Goal: Task Accomplishment & Management: Manage account settings

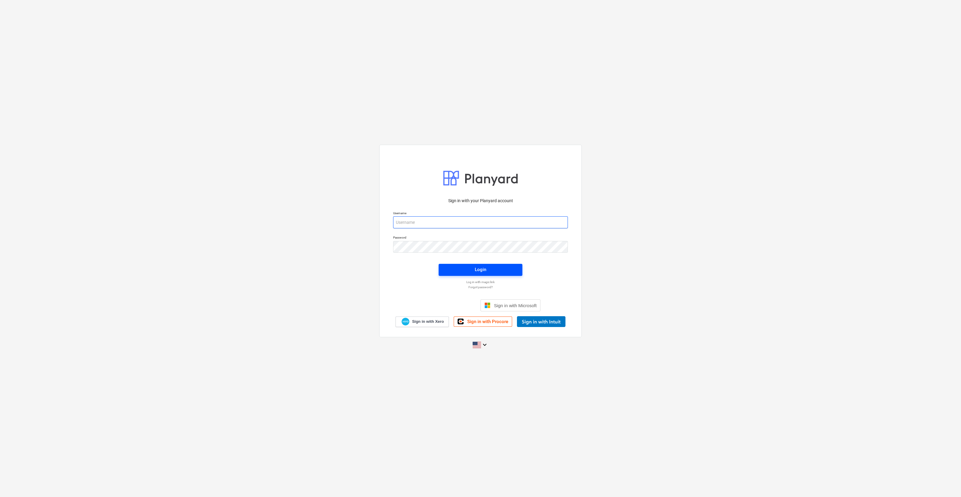
type input "[PERSON_NAME][EMAIL_ADDRESS][DOMAIN_NAME]"
click at [480, 269] on div "Login" at bounding box center [480, 270] width 11 height 8
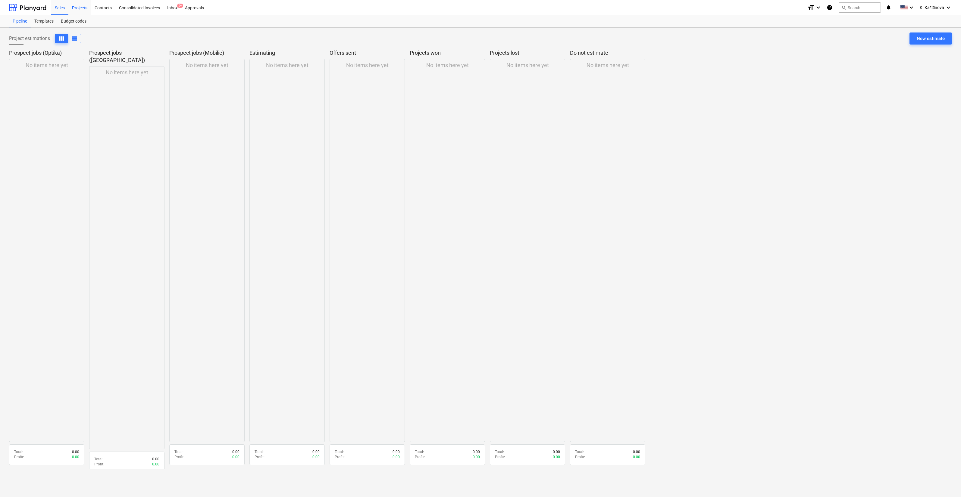
click at [83, 9] on div "Projects" at bounding box center [79, 7] width 23 height 15
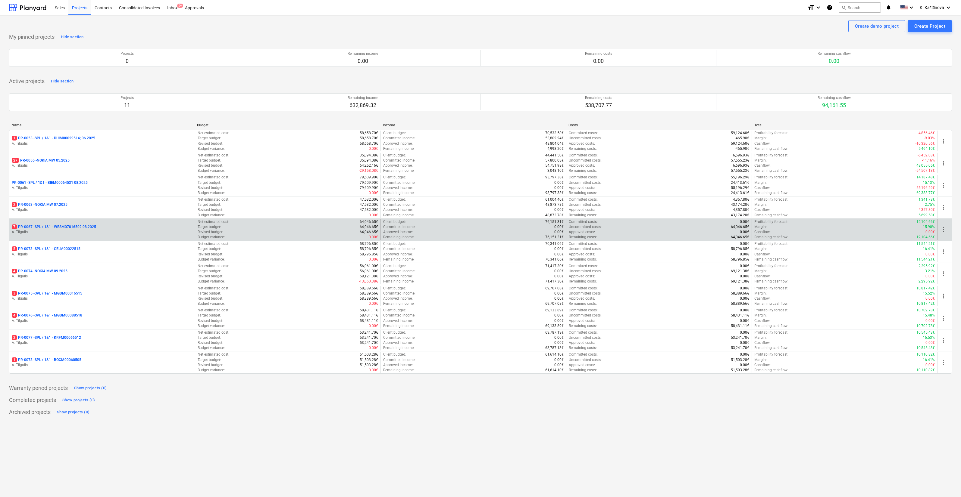
click at [111, 230] on p "A. Tilgalis" at bounding box center [102, 232] width 181 height 5
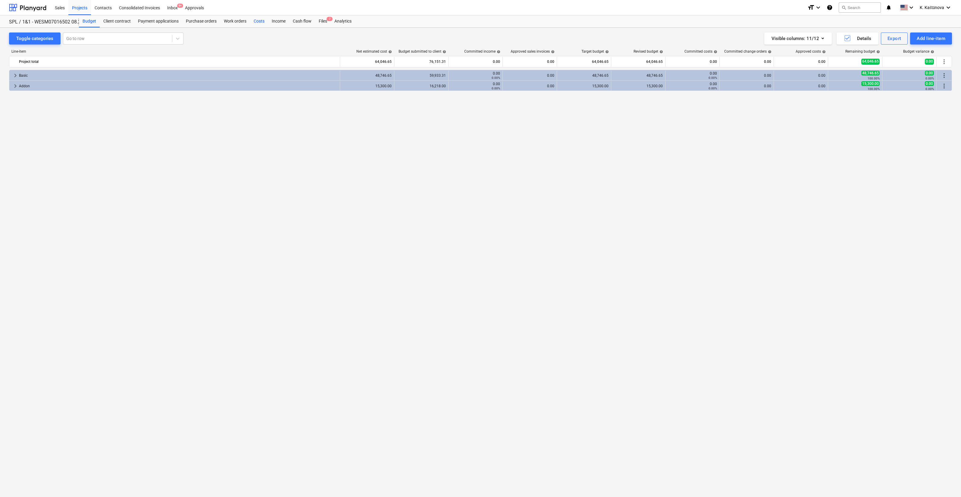
click at [261, 21] on div "Costs" at bounding box center [259, 21] width 18 height 12
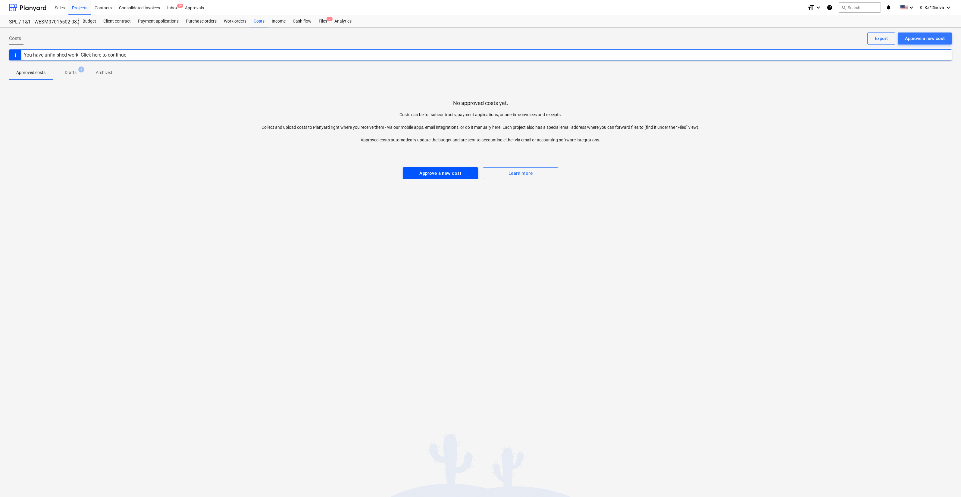
click at [422, 175] on div "Approve a new cost" at bounding box center [440, 174] width 42 height 8
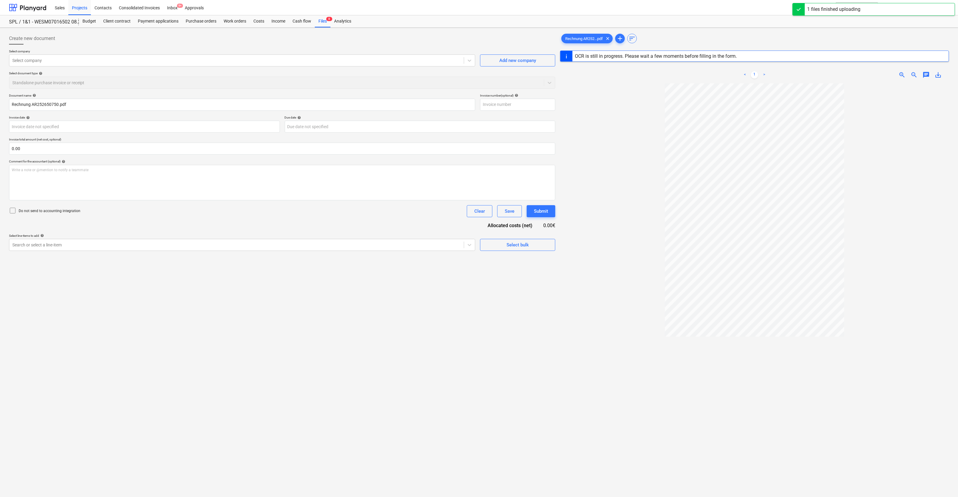
type input "AR252650750"
type input "[DATE]"
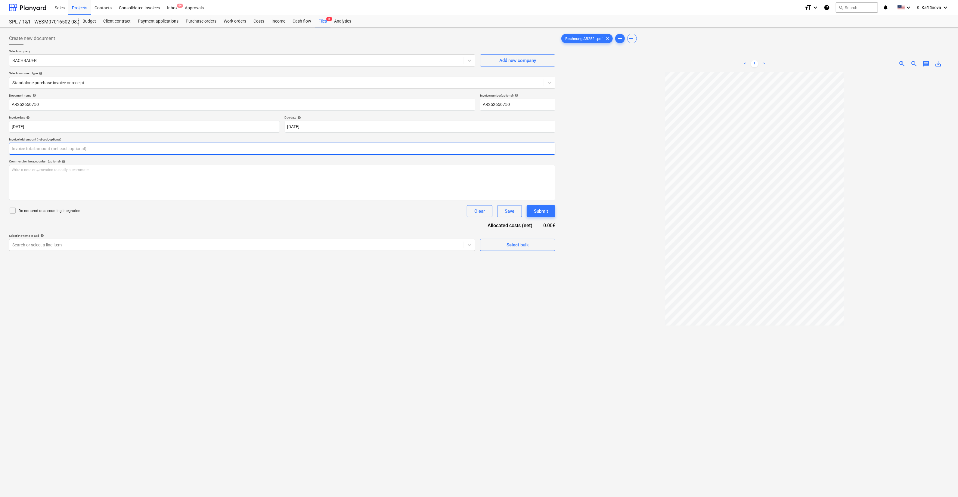
click at [40, 147] on input "text" at bounding box center [282, 149] width 547 height 12
type input "960.50"
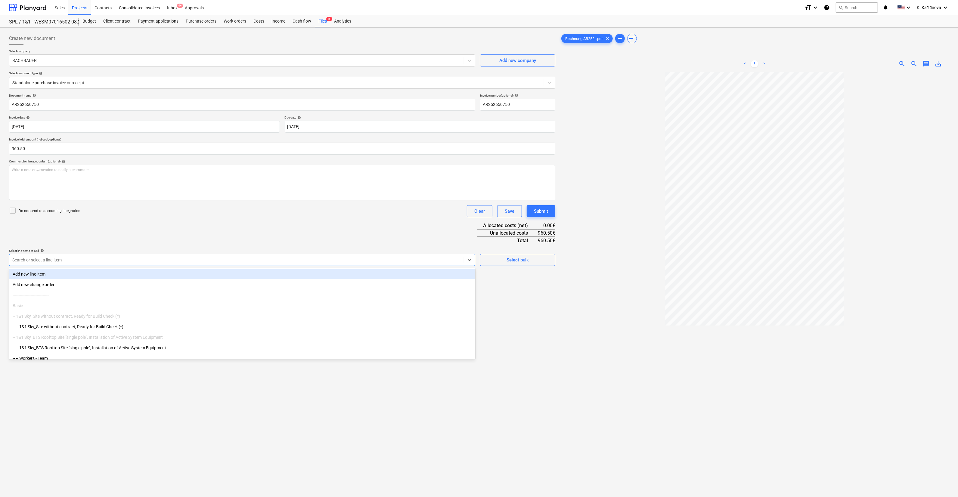
click at [269, 263] on div "Search or select a line-item" at bounding box center [236, 260] width 455 height 8
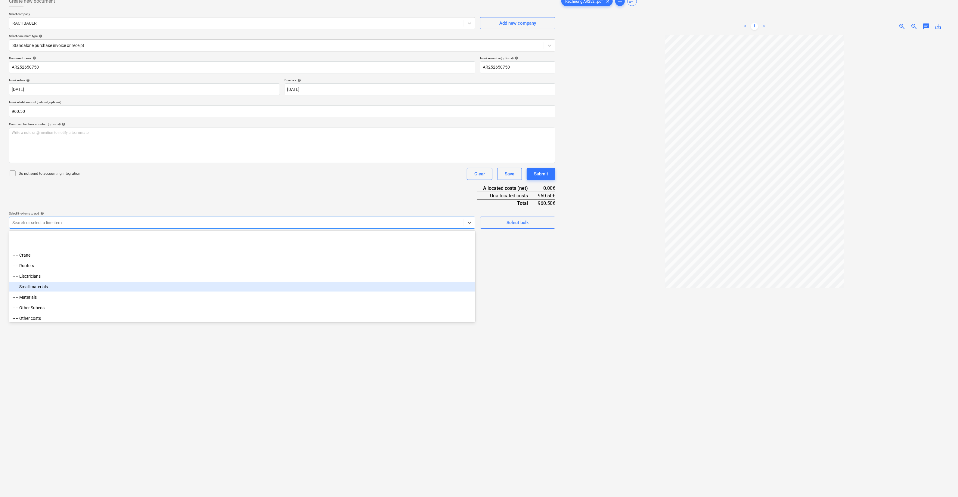
scroll to position [157, 0]
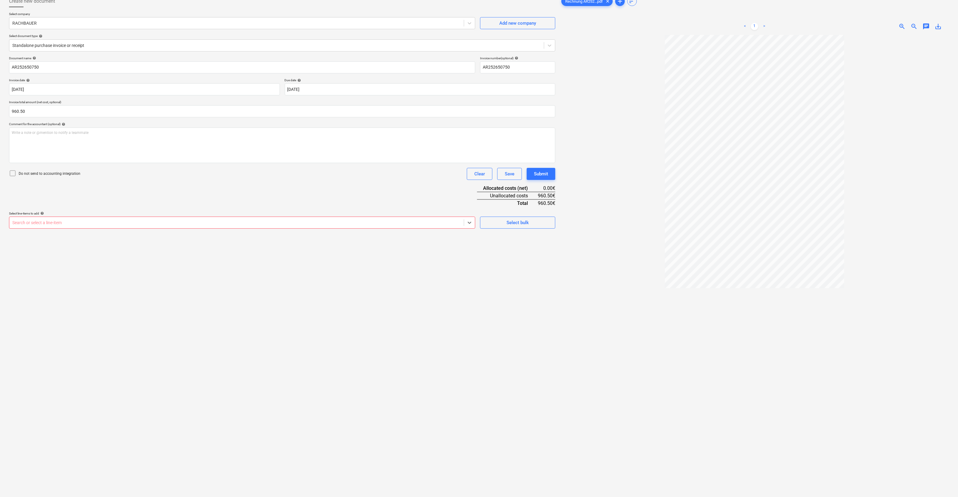
click at [120, 220] on div at bounding box center [236, 223] width 449 height 6
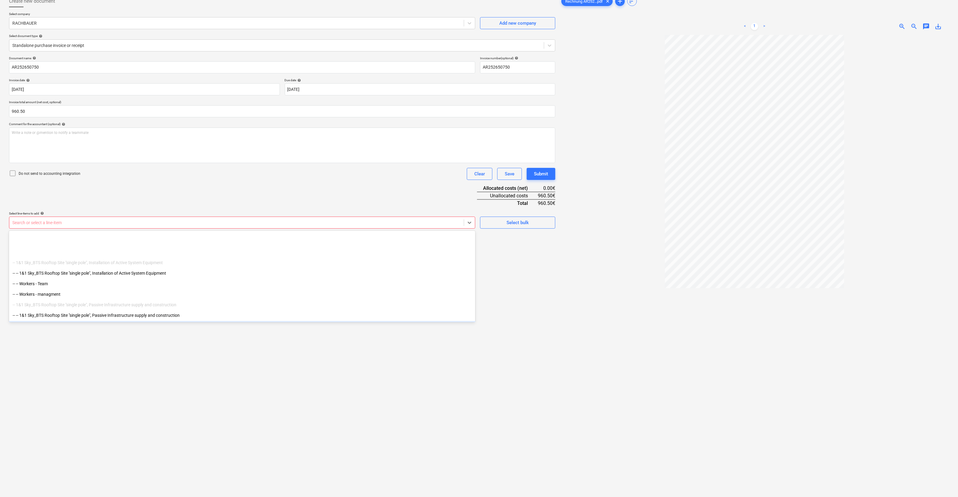
scroll to position [75, 0]
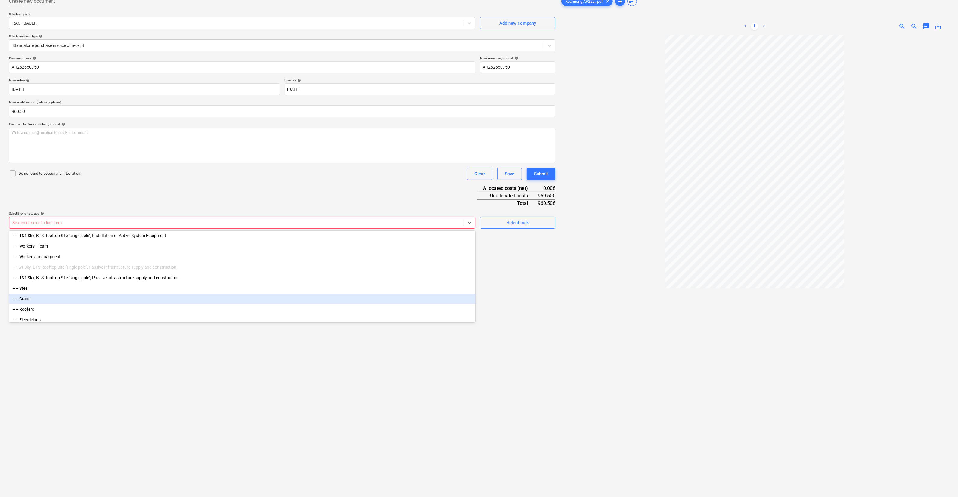
click at [33, 297] on div "-- -- Crane" at bounding box center [242, 299] width 466 height 10
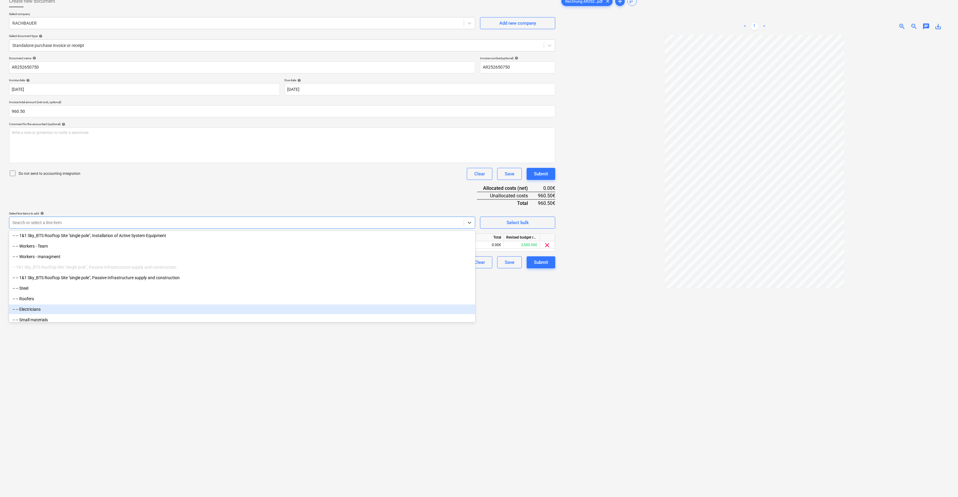
click at [528, 327] on div "Create new document Select company RACHBAUER Add new company Select document ty…" at bounding box center [282, 255] width 551 height 525
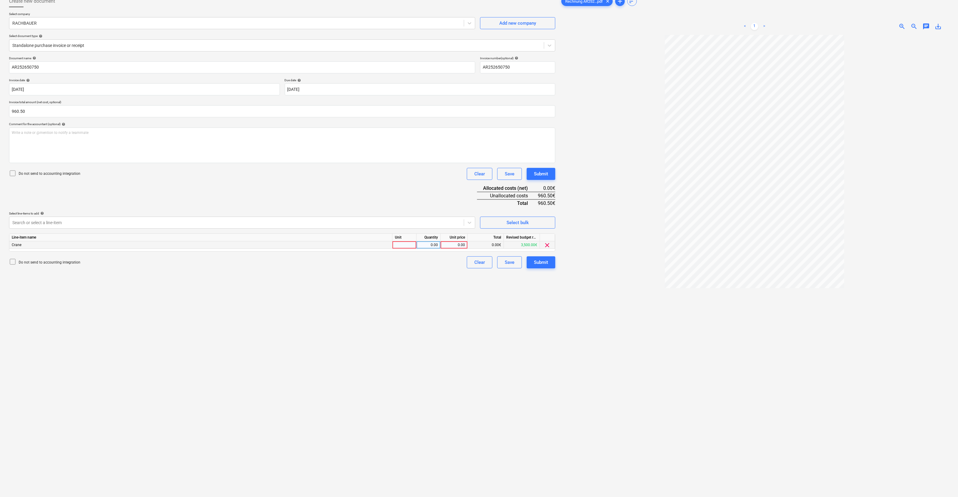
click at [410, 244] on div at bounding box center [405, 246] width 24 height 8
type input "Objekts"
type input "960.5"
click at [405, 319] on div "Create new document Select company RACHBAUER Add new company Select document ty…" at bounding box center [282, 255] width 551 height 525
click at [109, 242] on div "Crane" at bounding box center [200, 246] width 383 height 8
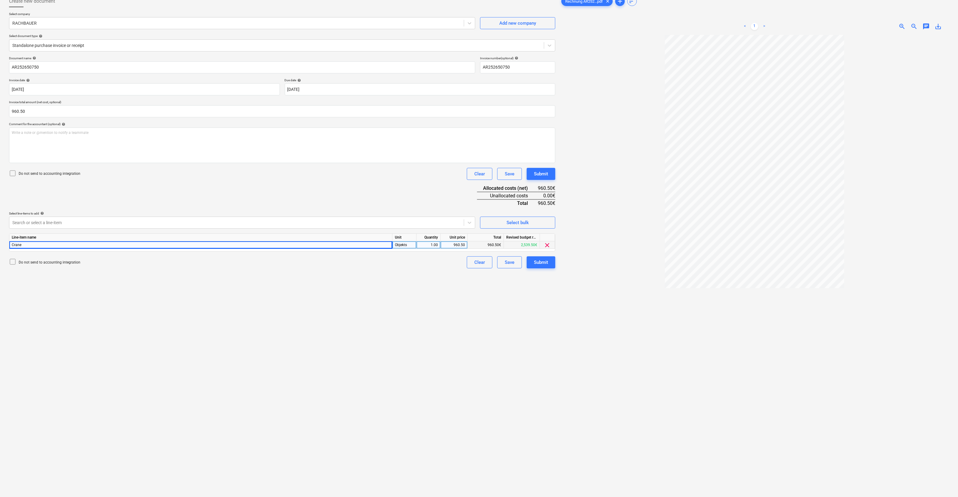
click at [123, 245] on div "Crane" at bounding box center [200, 246] width 383 height 8
click at [547, 244] on span "clear" at bounding box center [547, 245] width 7 height 7
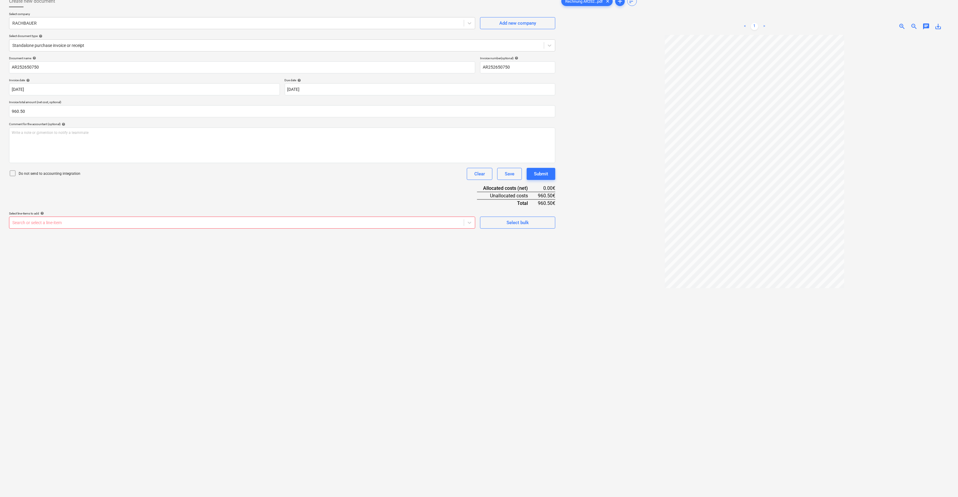
click at [207, 228] on div "Create new document Select company RACHBAUER Add new company Select document ty…" at bounding box center [282, 255] width 551 height 525
click at [207, 225] on div at bounding box center [236, 223] width 449 height 6
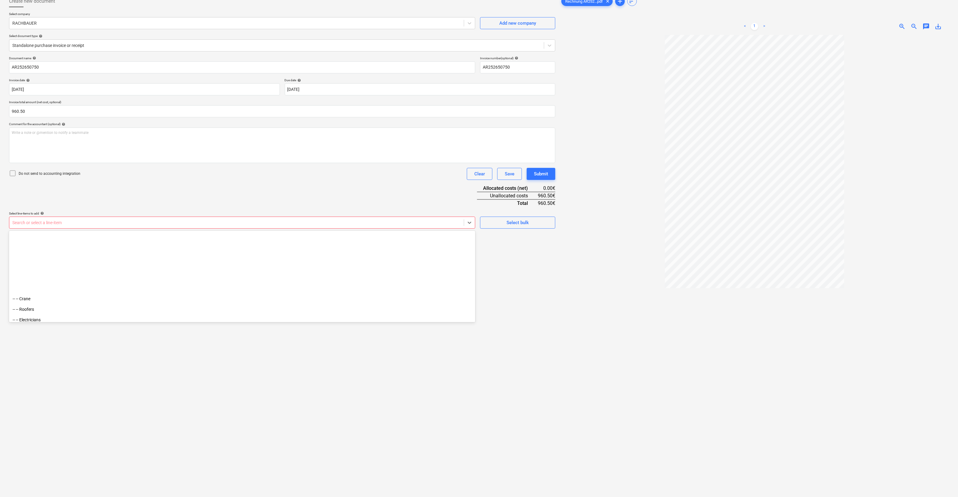
scroll to position [188, 0]
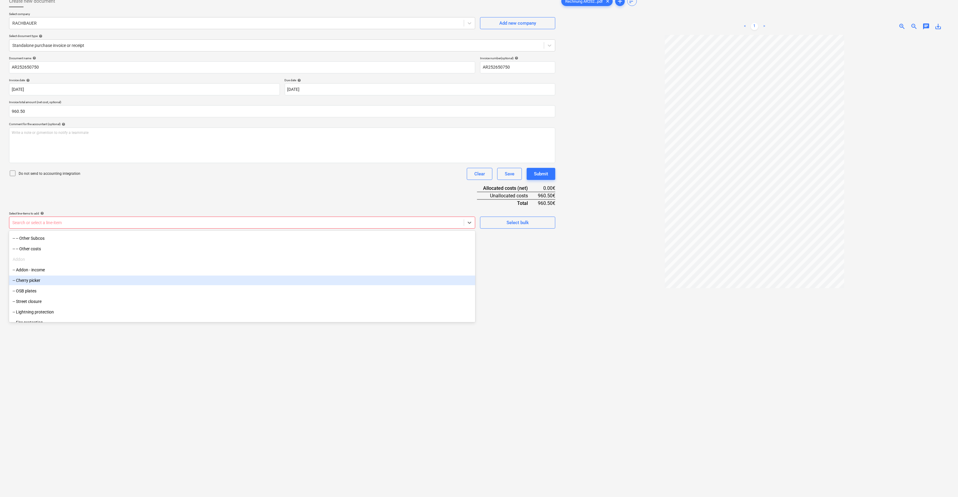
click at [44, 279] on div "-- Cherry picker" at bounding box center [242, 281] width 466 height 10
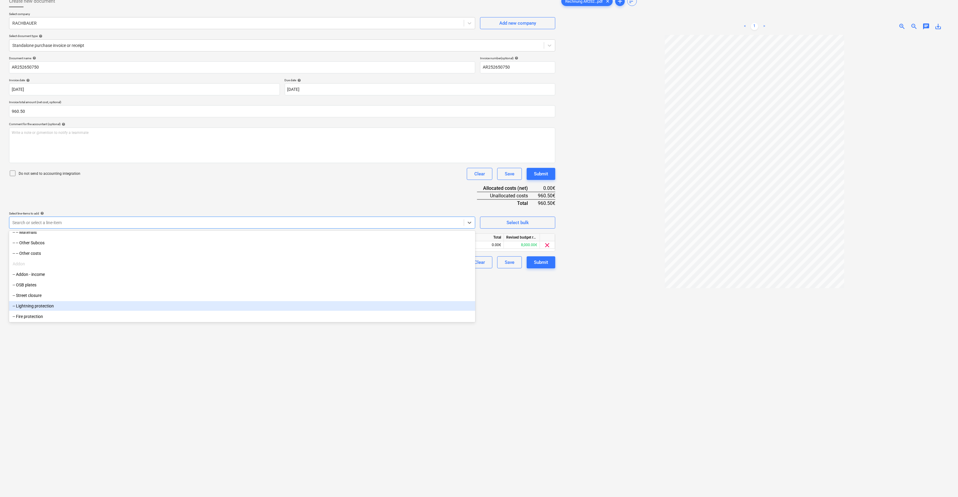
click at [545, 346] on div "Create new document Select company RACHBAUER Add new company Select document ty…" at bounding box center [282, 255] width 551 height 525
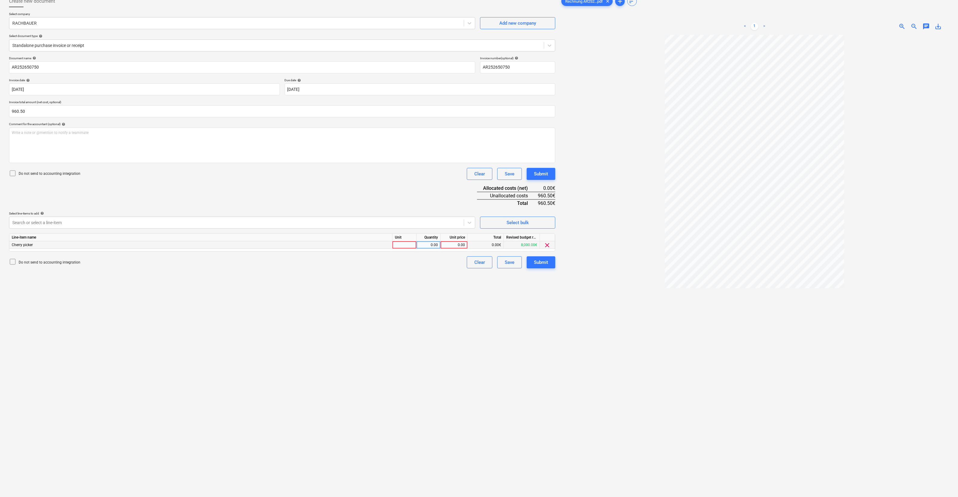
click at [408, 243] on div at bounding box center [405, 246] width 24 height 8
click at [408, 243] on input at bounding box center [405, 245] width 24 height 7
type input "Objekts"
type input "960.5"
click at [512, 262] on div "Save" at bounding box center [510, 263] width 10 height 8
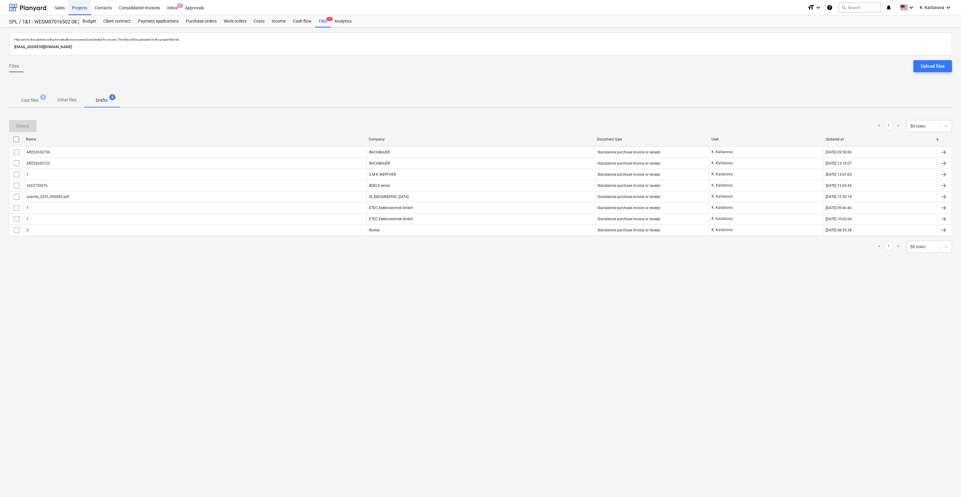
click at [81, 8] on div "Projects" at bounding box center [79, 7] width 23 height 15
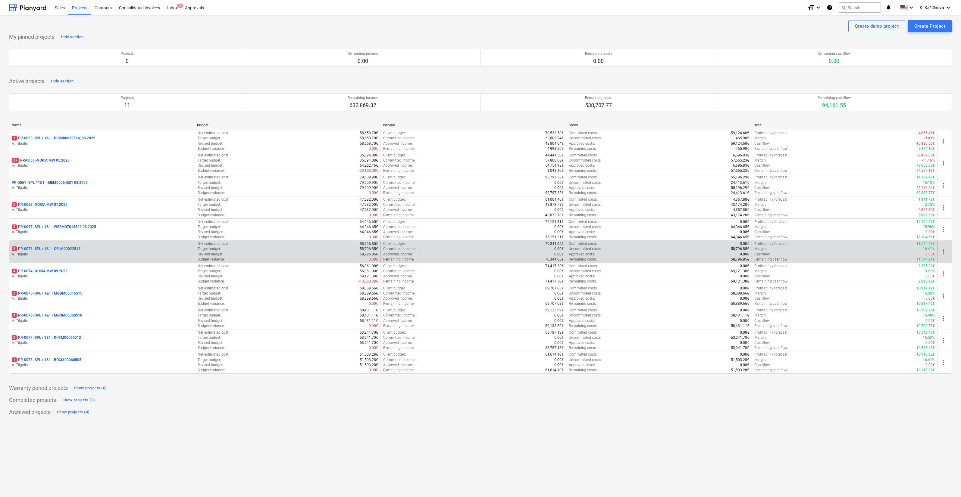
click at [95, 255] on p "A. Tilgalis" at bounding box center [102, 254] width 181 height 5
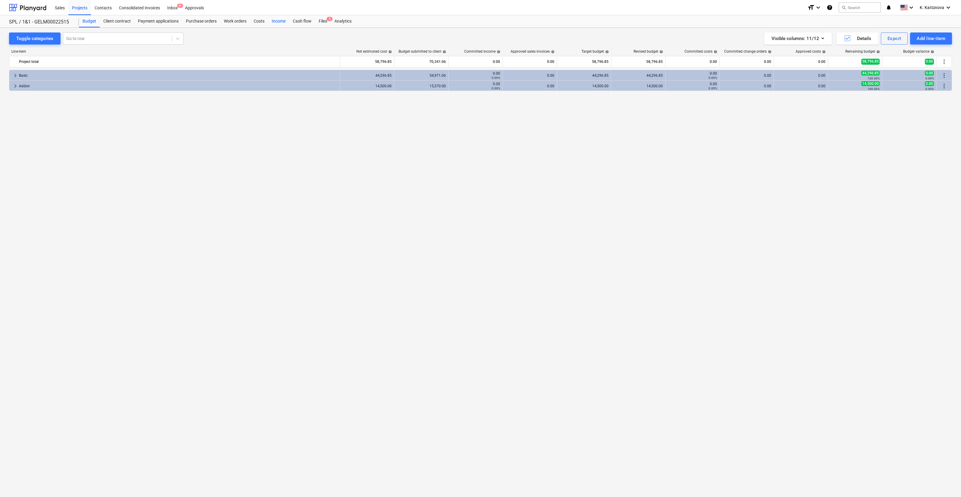
click at [274, 20] on div "Income" at bounding box center [278, 21] width 21 height 12
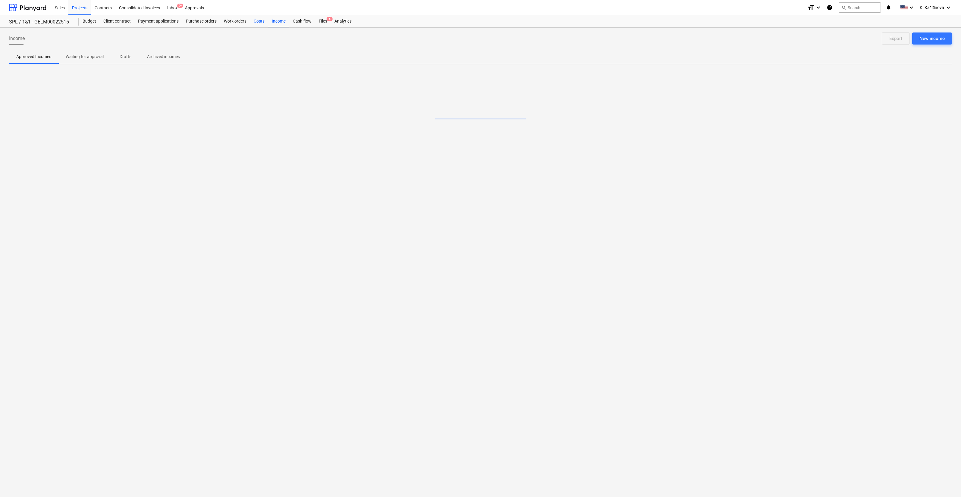
click at [258, 21] on div "Costs" at bounding box center [259, 21] width 18 height 12
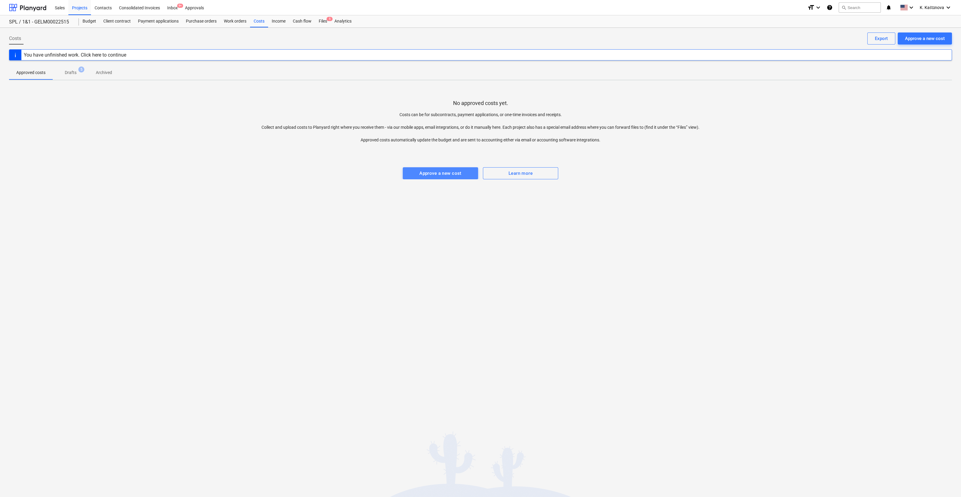
click at [449, 168] on button "Approve a new cost" at bounding box center [440, 173] width 75 height 12
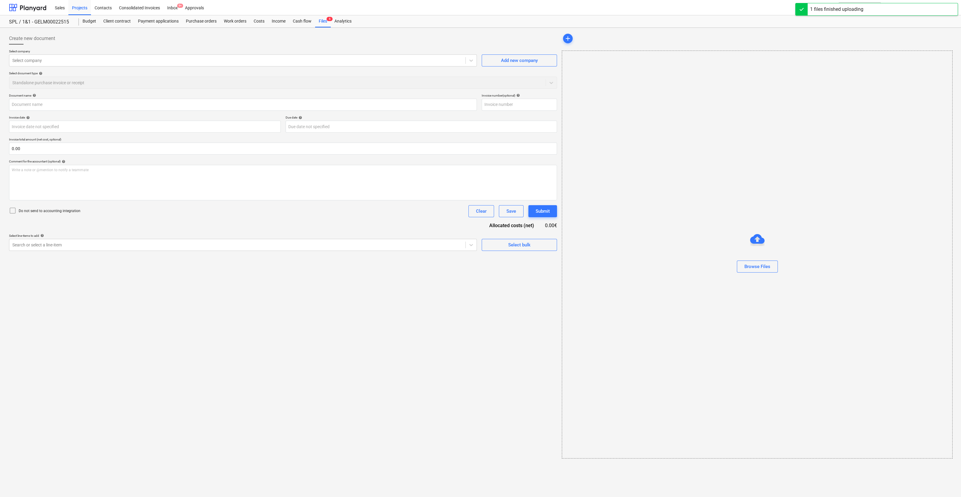
type input "Rechnung R250984.pdf"
type input "[DATE]"
click at [739, 64] on ul "< 1 2 3 4 5 >" at bounding box center [755, 63] width 126 height 7
click at [744, 63] on link "2" at bounding box center [742, 63] width 7 height 7
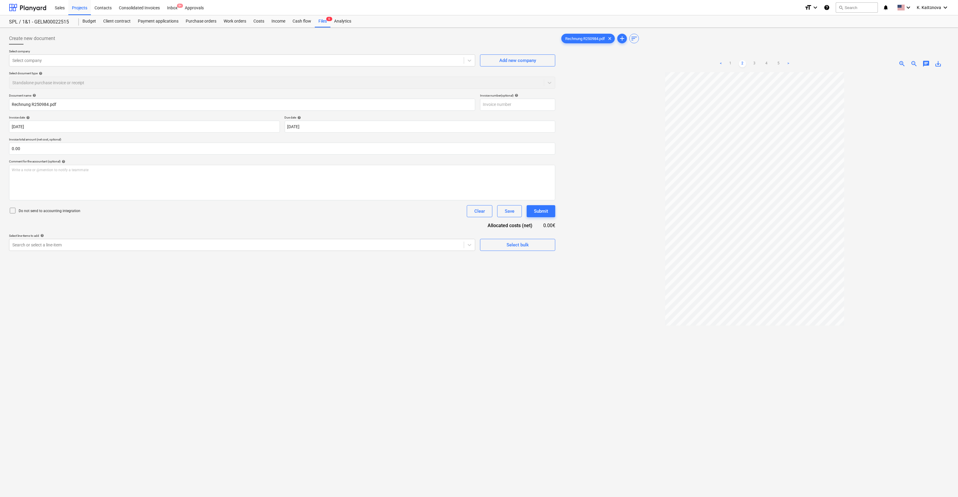
click at [748, 63] on ul "< 1 2 3 4 5 >" at bounding box center [755, 63] width 126 height 7
click at [755, 63] on link "3" at bounding box center [754, 63] width 7 height 7
click at [767, 63] on link "4" at bounding box center [766, 63] width 7 height 7
click at [210, 58] on div at bounding box center [236, 61] width 449 height 6
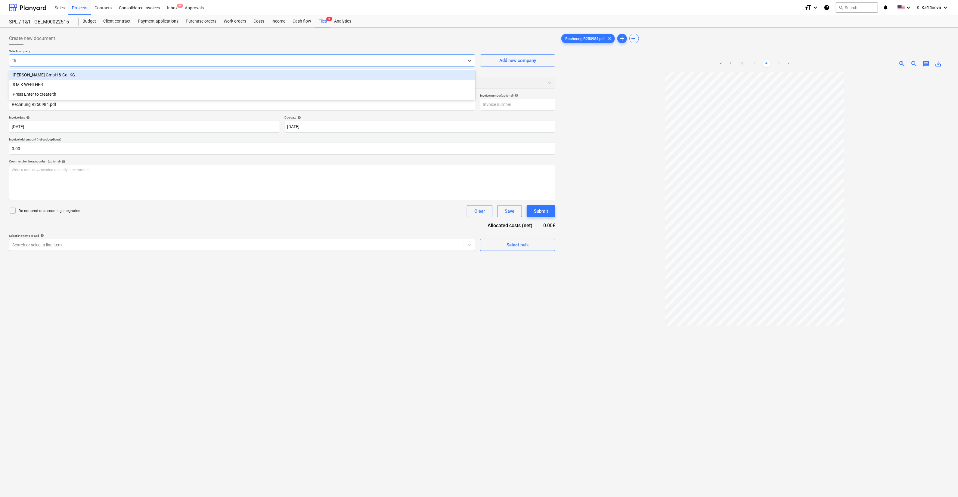
type input "t"
type input "itt"
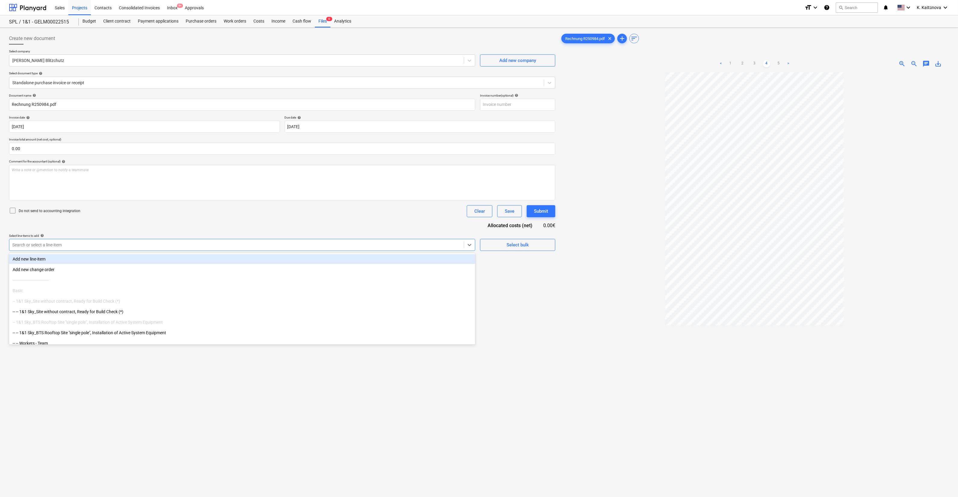
click at [33, 242] on div at bounding box center [236, 245] width 449 height 6
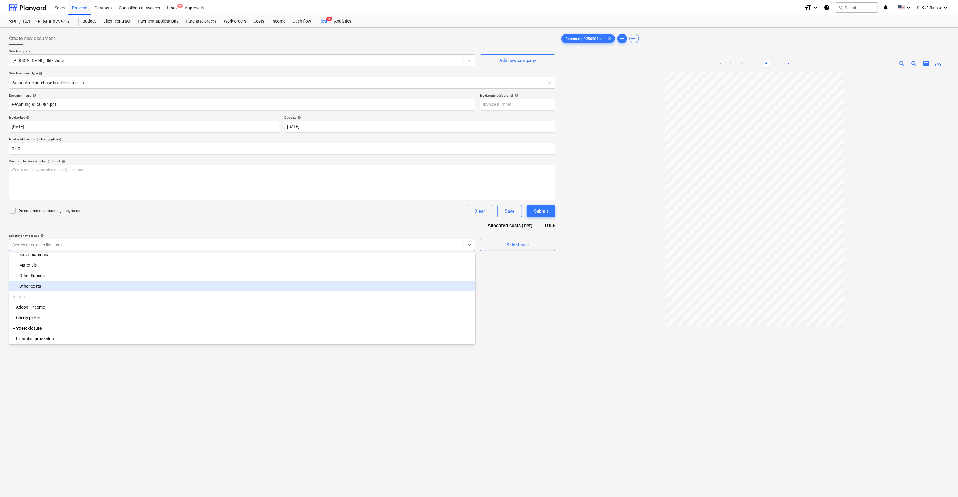
scroll to position [37, 0]
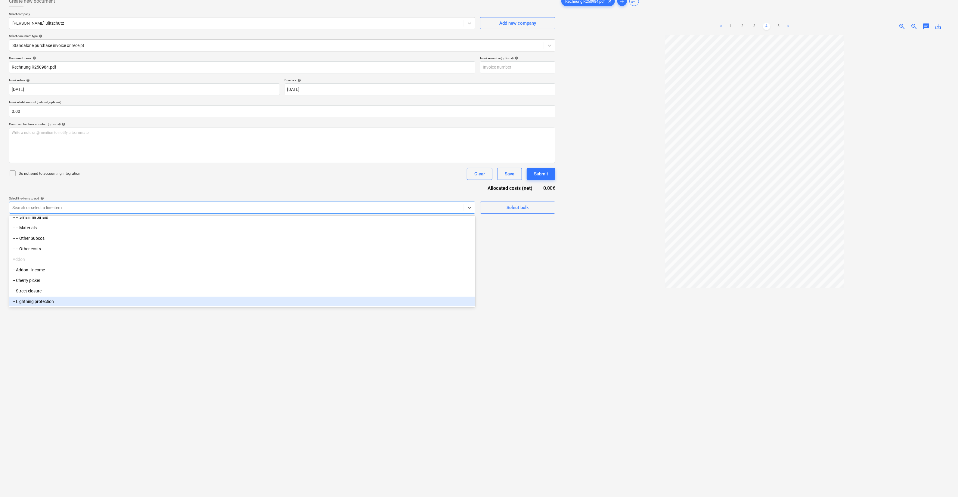
click at [47, 299] on div "-- Lightning protection" at bounding box center [242, 302] width 466 height 10
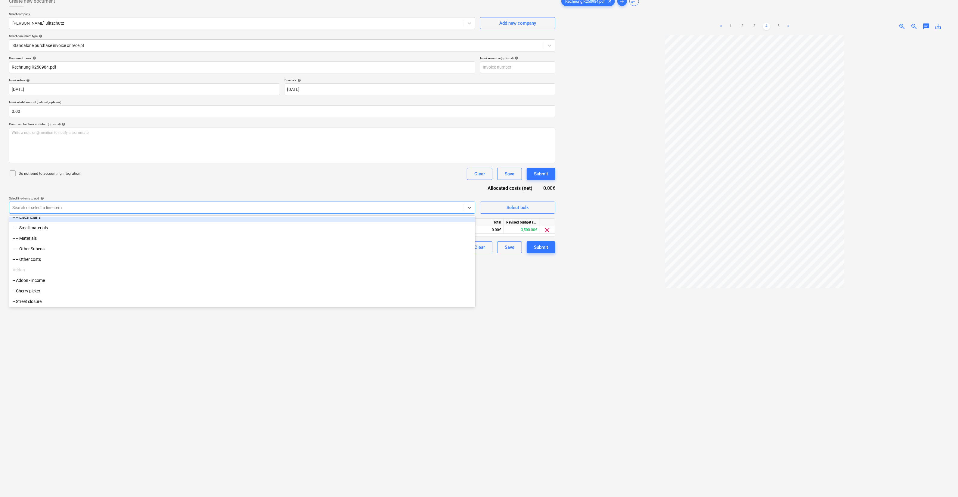
click at [916, 26] on span "zoom_out" at bounding box center [914, 26] width 7 height 7
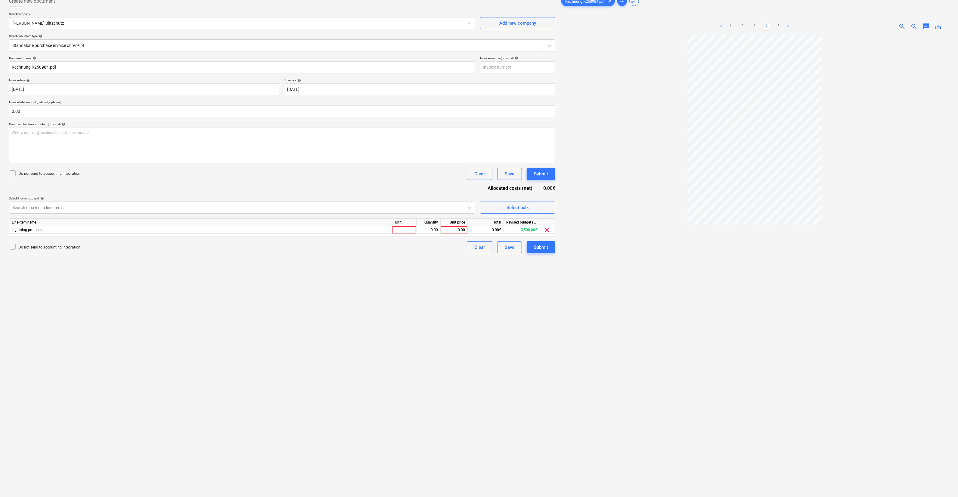
click at [907, 25] on div "zoom_in" at bounding box center [902, 26] width 12 height 7
click at [903, 25] on span "zoom_in" at bounding box center [902, 26] width 7 height 7
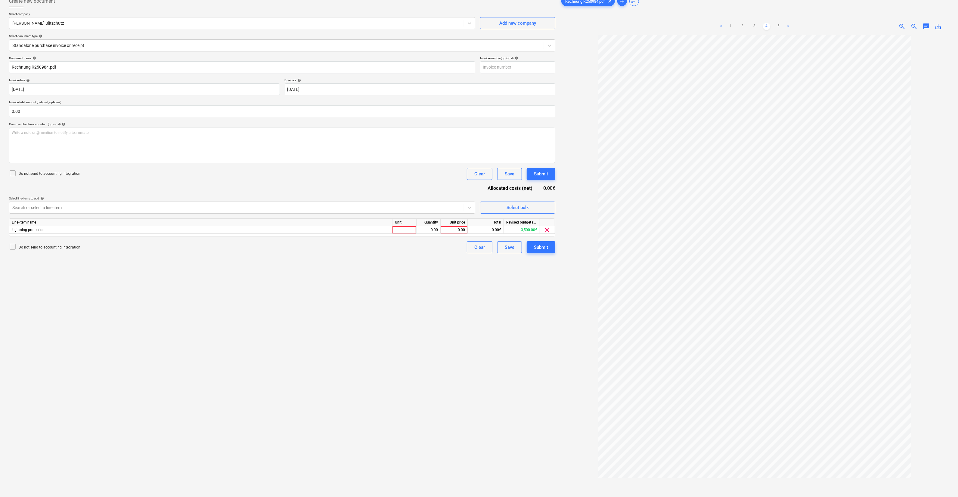
click at [903, 25] on span "zoom_in" at bounding box center [902, 26] width 7 height 7
click at [405, 228] on div at bounding box center [405, 230] width 24 height 8
type input "Objekts"
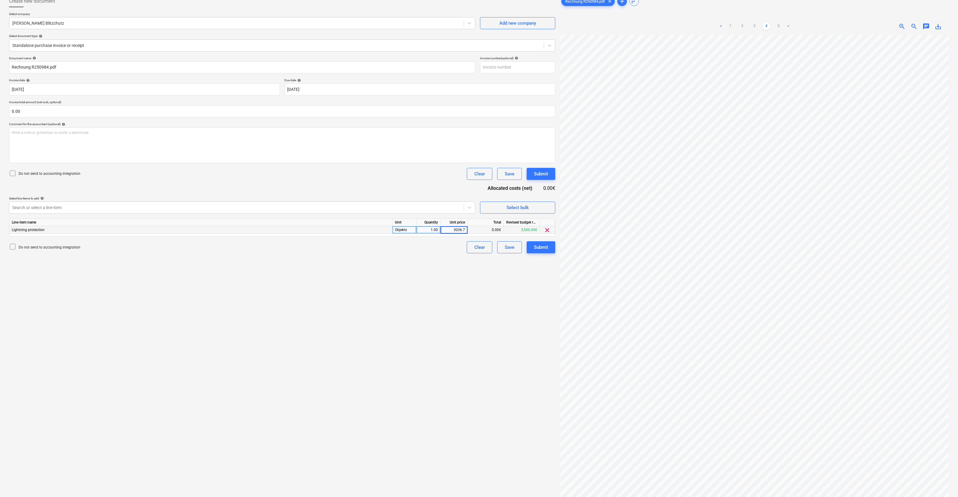
type input "3036.79"
click at [359, 318] on div "Create new document Select company [PERSON_NAME] Blitzchutz Add new company Sel…" at bounding box center [282, 255] width 551 height 525
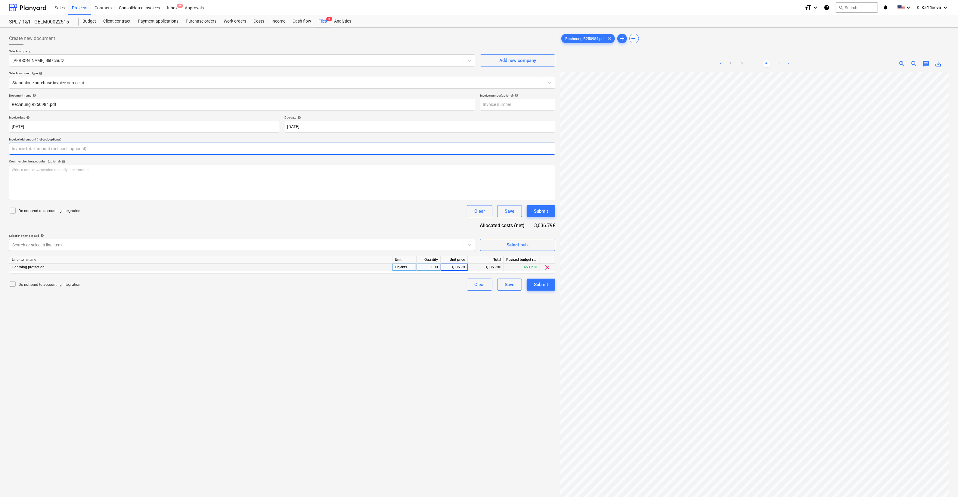
click at [135, 146] on input "text" at bounding box center [282, 149] width 547 height 12
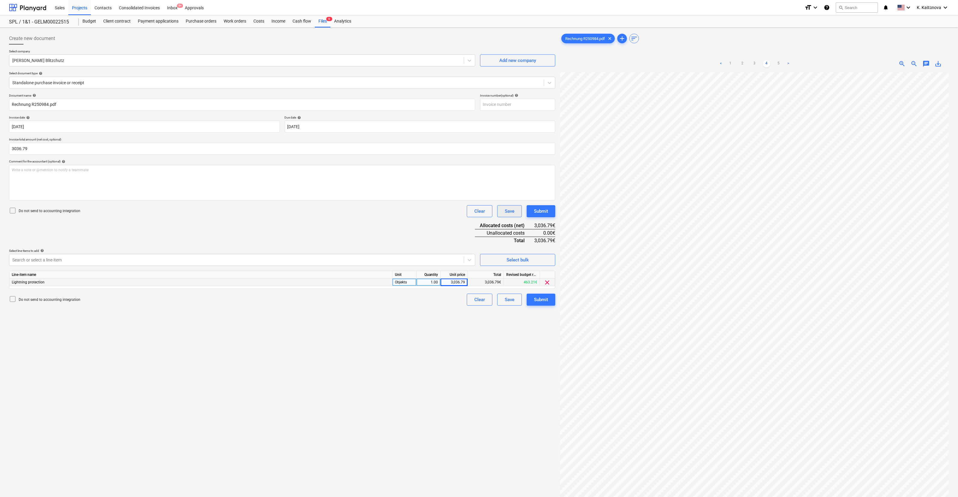
type input "3,036.79"
click at [510, 209] on div "Save" at bounding box center [510, 211] width 10 height 8
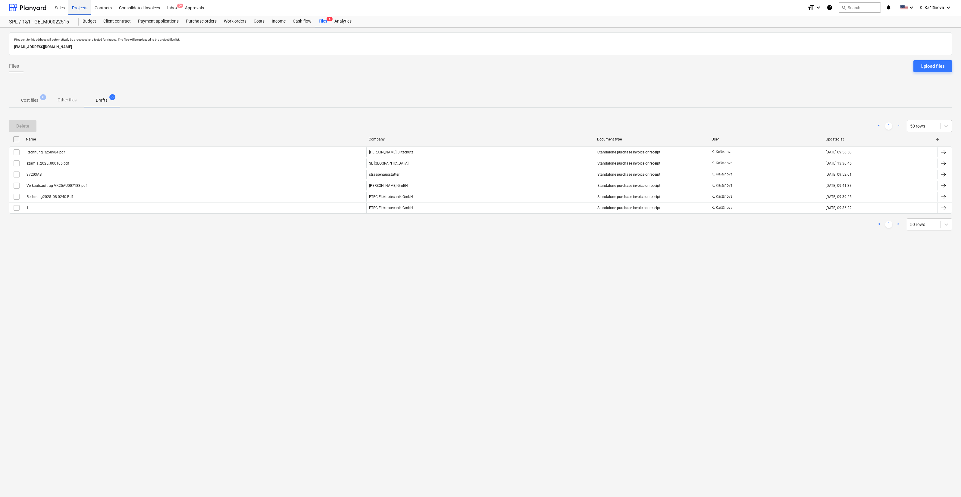
click at [78, 10] on div "Projects" at bounding box center [79, 7] width 23 height 15
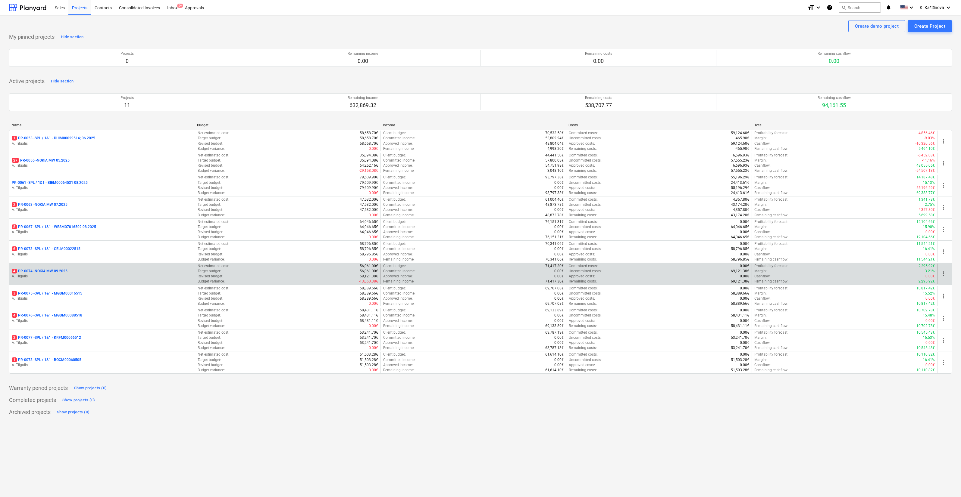
click at [89, 274] on p "A. Tilgalis" at bounding box center [102, 276] width 181 height 5
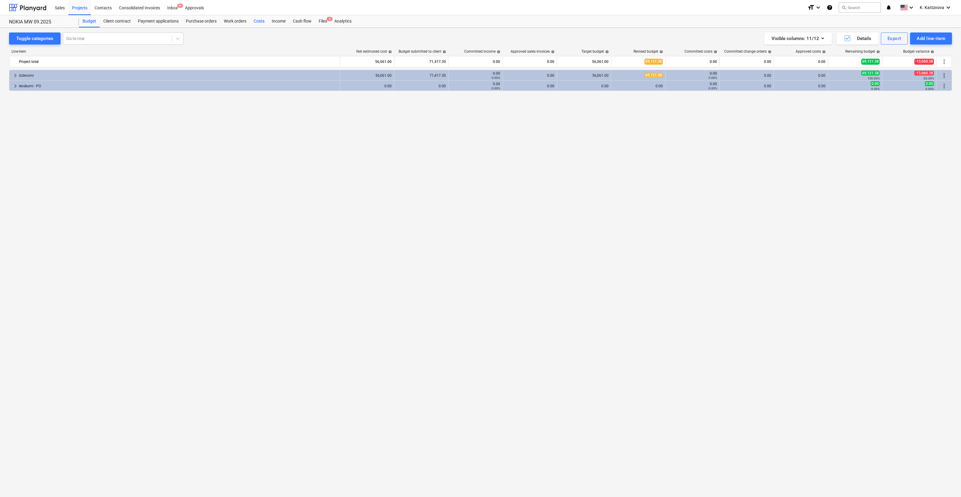
click at [262, 20] on div "Costs" at bounding box center [259, 21] width 18 height 12
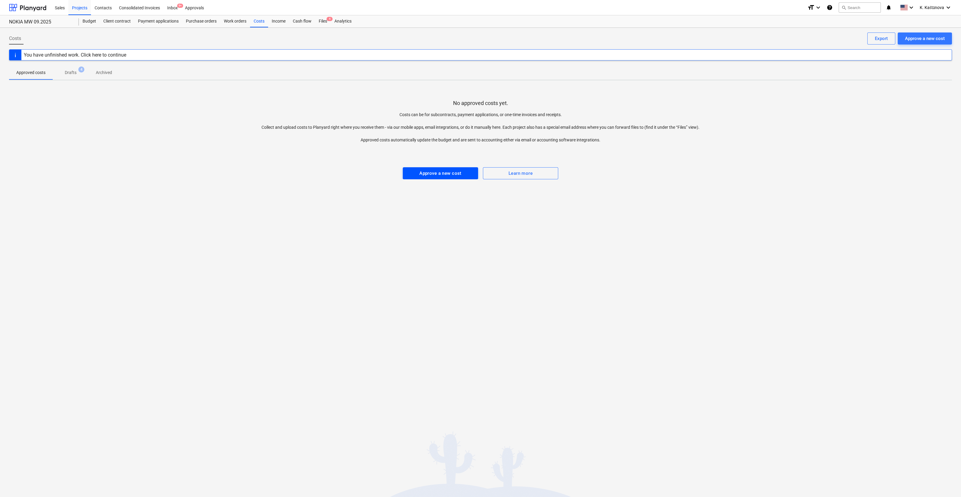
click at [457, 174] on div "Approve a new cost" at bounding box center [440, 174] width 42 height 8
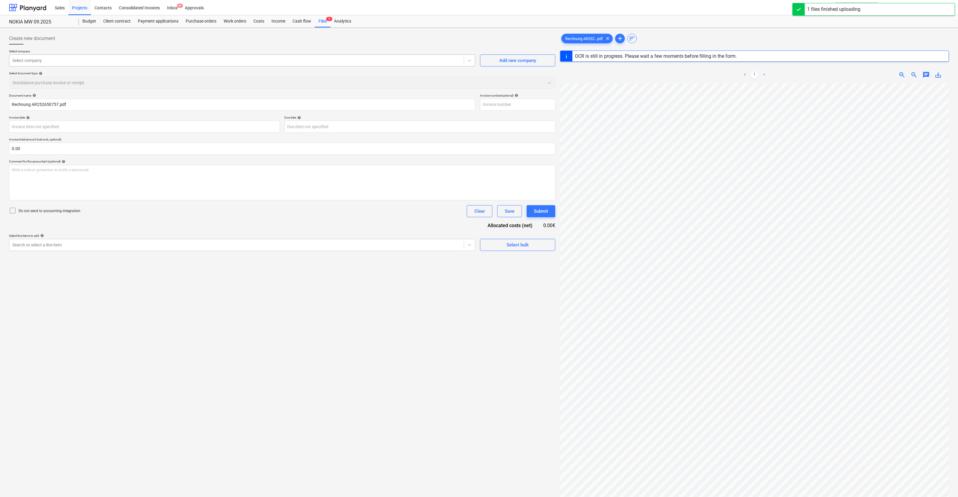
click at [136, 57] on div "Select company" at bounding box center [236, 60] width 455 height 8
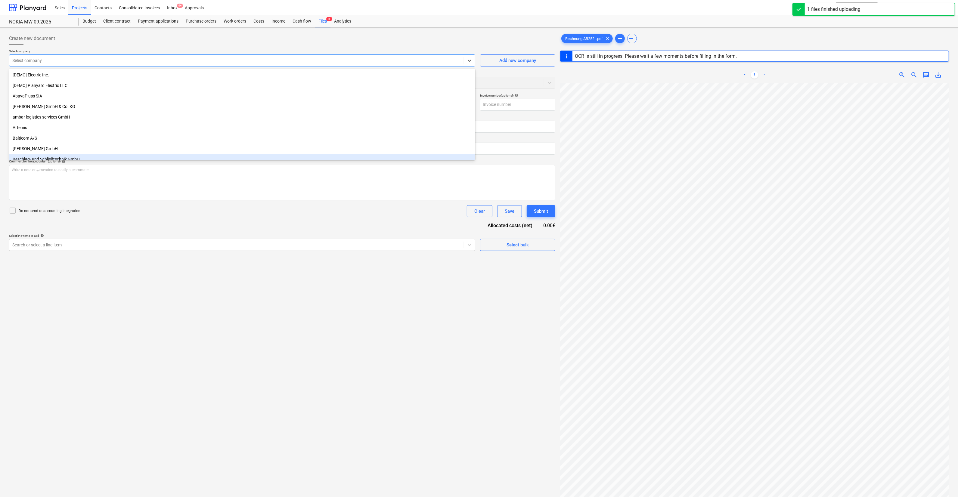
click at [191, 319] on div "Create new document Select company option Beschlag- und Schließtechnik GmbH foc…" at bounding box center [282, 298] width 551 height 536
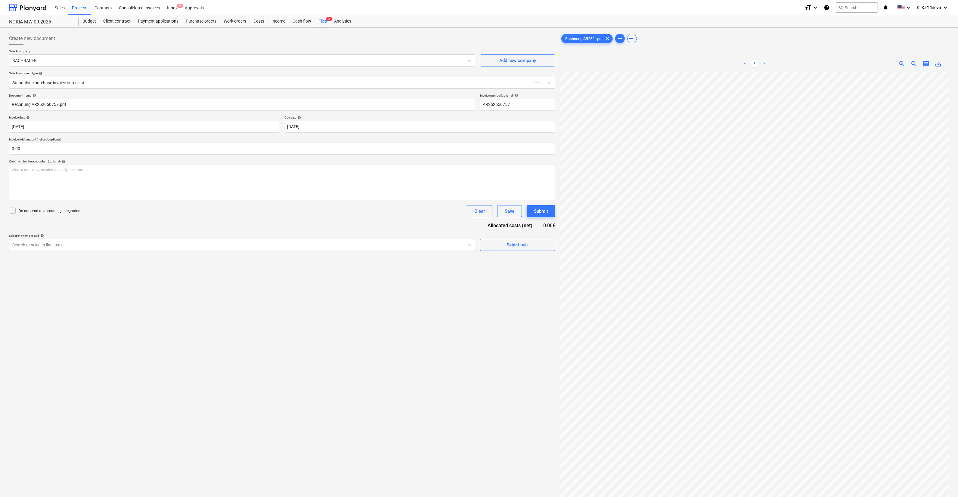
type input "AR252650757"
type input "[DATE]"
click at [54, 146] on input "text" at bounding box center [282, 149] width 547 height 12
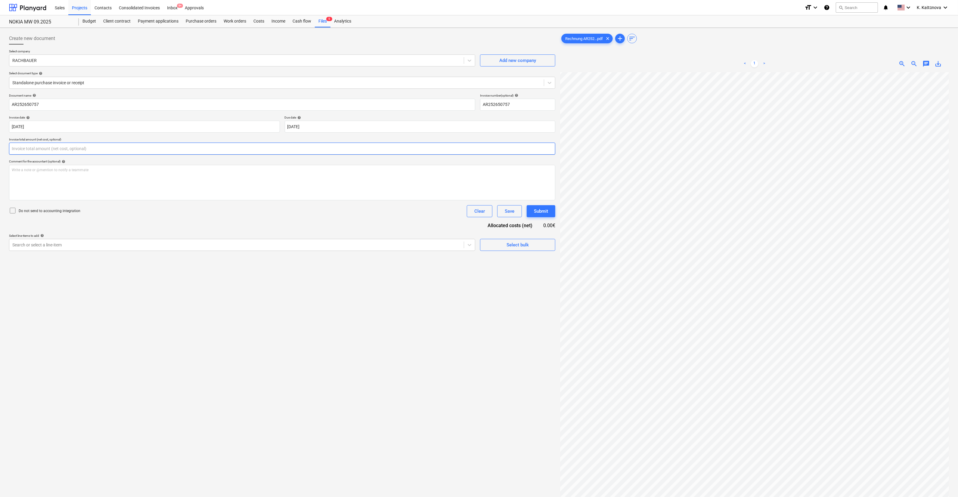
scroll to position [94, 0]
type input "676.00"
click at [71, 263] on div at bounding box center [236, 260] width 449 height 6
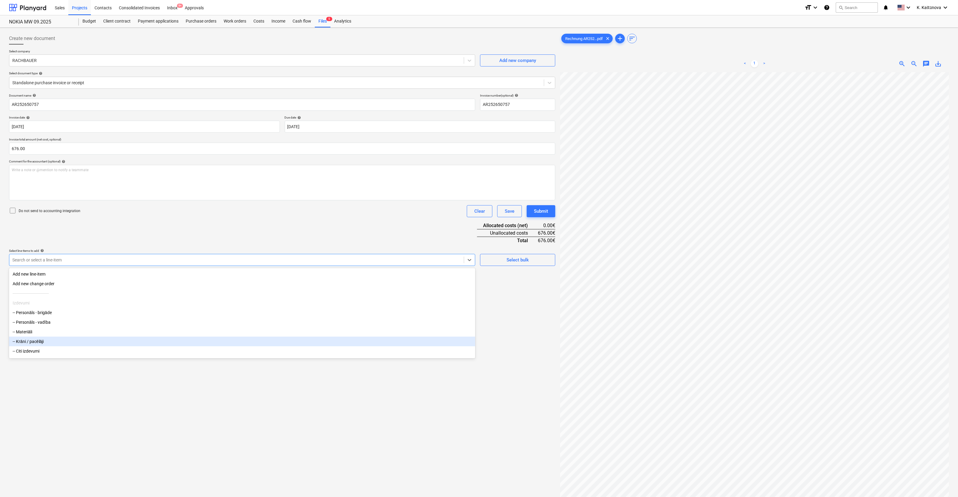
click at [45, 346] on div "-- Krāni / pacēlāji" at bounding box center [242, 342] width 466 height 10
click at [405, 409] on div "Create new document Select company RACHBAUER Add new company Select document ty…" at bounding box center [282, 292] width 551 height 525
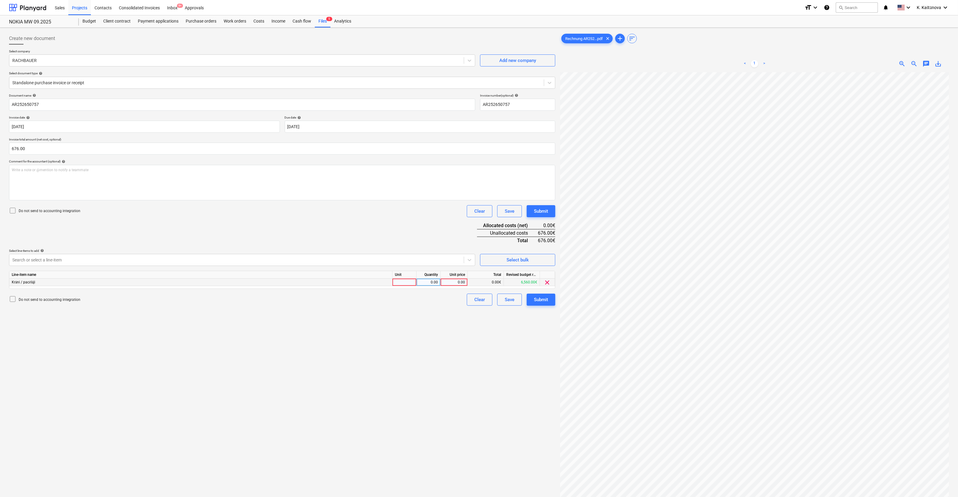
click at [409, 282] on div at bounding box center [405, 283] width 24 height 8
type input "Objekts"
type input "676"
click at [510, 301] on div "Save" at bounding box center [510, 300] width 10 height 8
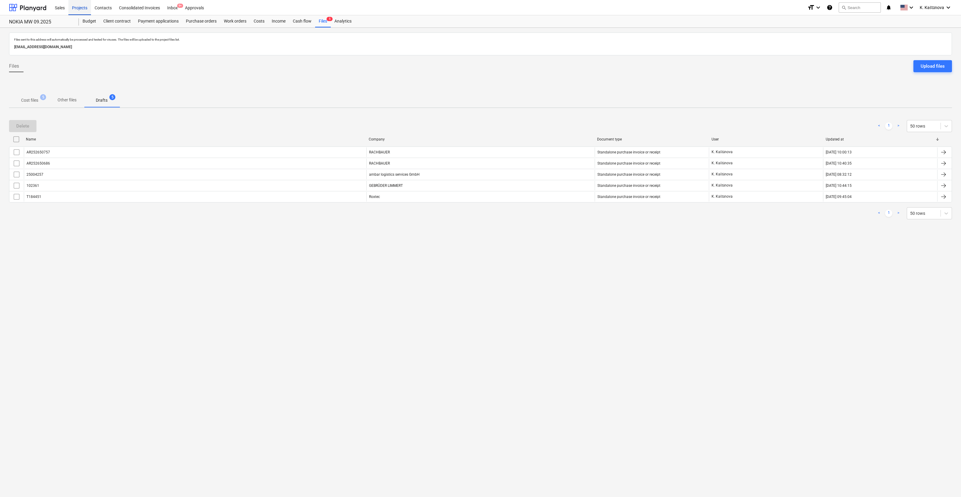
click at [80, 6] on div "Projects" at bounding box center [79, 7] width 23 height 15
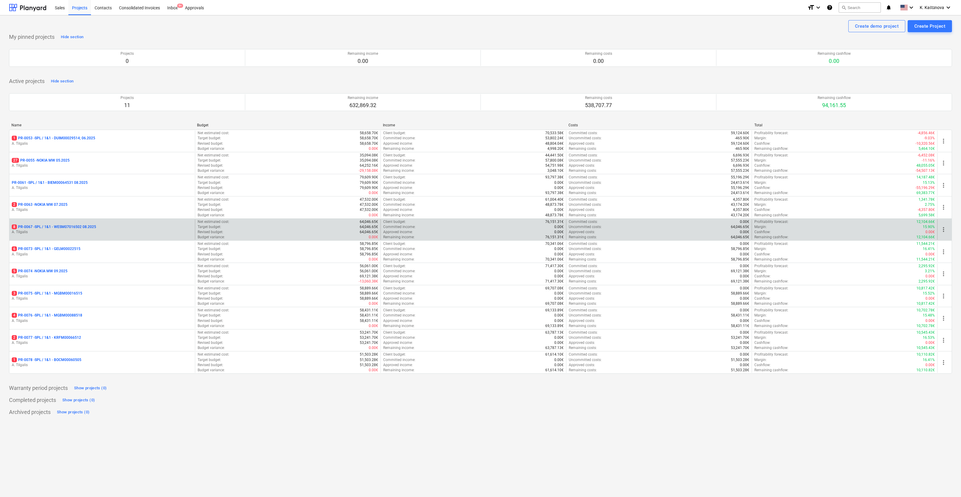
click at [92, 224] on div "8 PR-0067 - SPL / 1&1 - WESM07016502 08.2025 A. Tilgalis" at bounding box center [101, 230] width 185 height 21
click at [90, 226] on p "8 PR-0067 - SPL / 1&1 - WESM07016502 08.2025" at bounding box center [54, 227] width 84 height 5
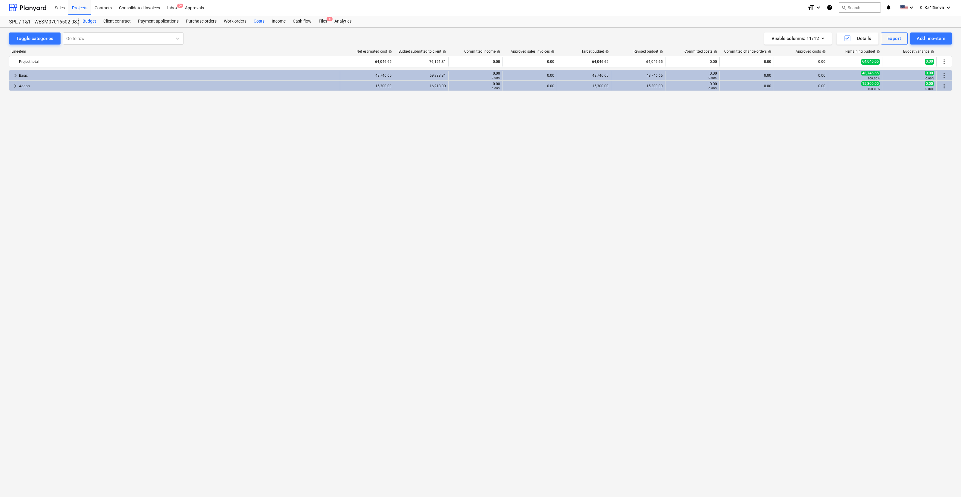
click at [262, 21] on div "Costs" at bounding box center [259, 21] width 18 height 12
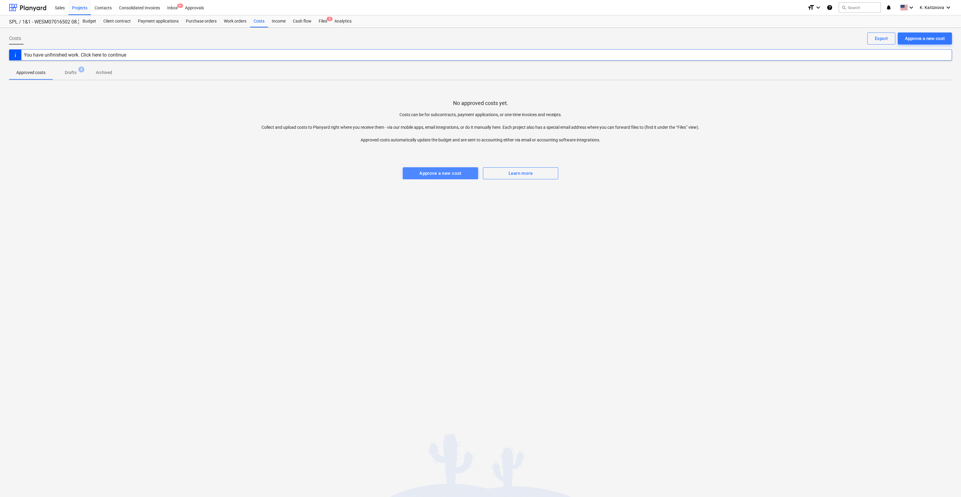
click at [436, 168] on button "Approve a new cost" at bounding box center [440, 173] width 75 height 12
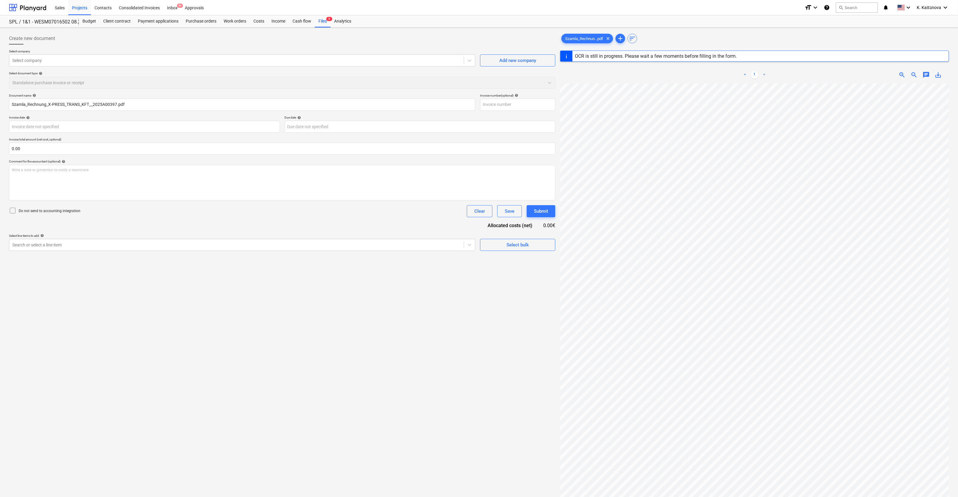
type input "HU13429407"
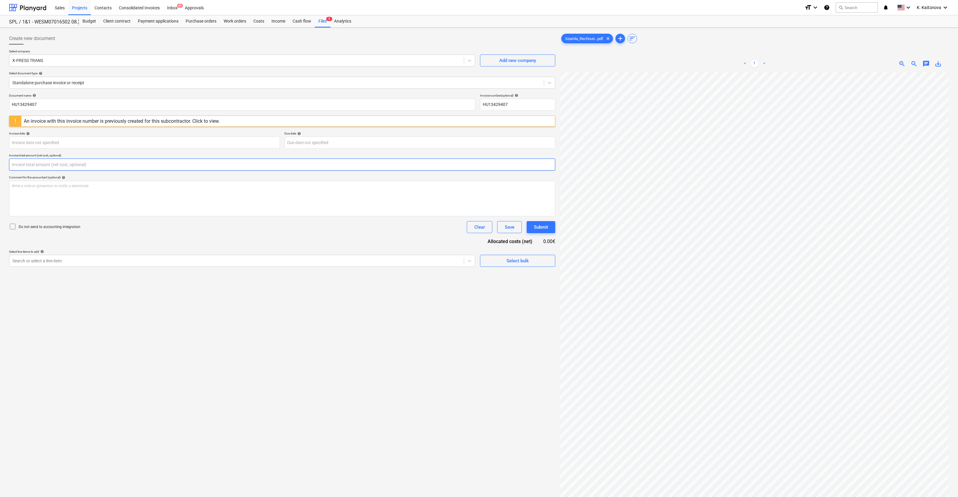
click at [58, 163] on input "text" at bounding box center [282, 165] width 547 height 12
type input "1,250.00"
click at [76, 272] on div "Search or select a line-item" at bounding box center [236, 276] width 455 height 8
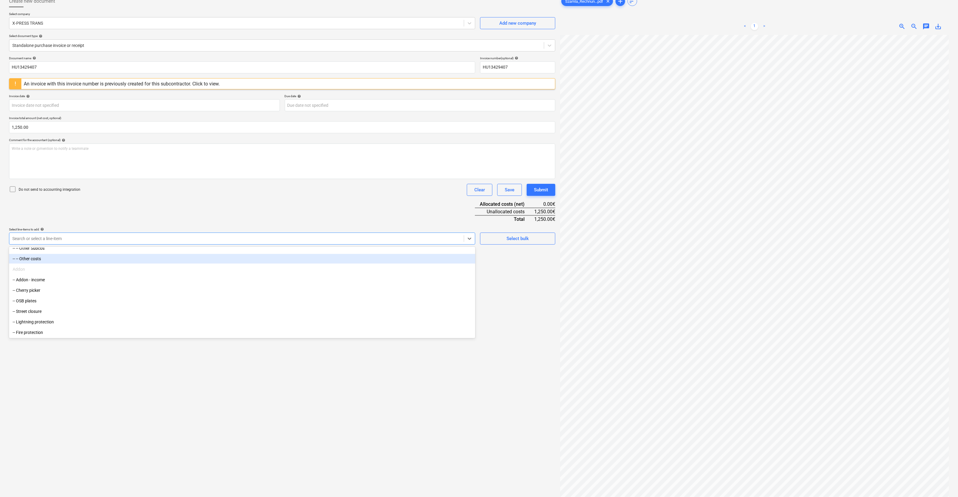
scroll to position [157, 0]
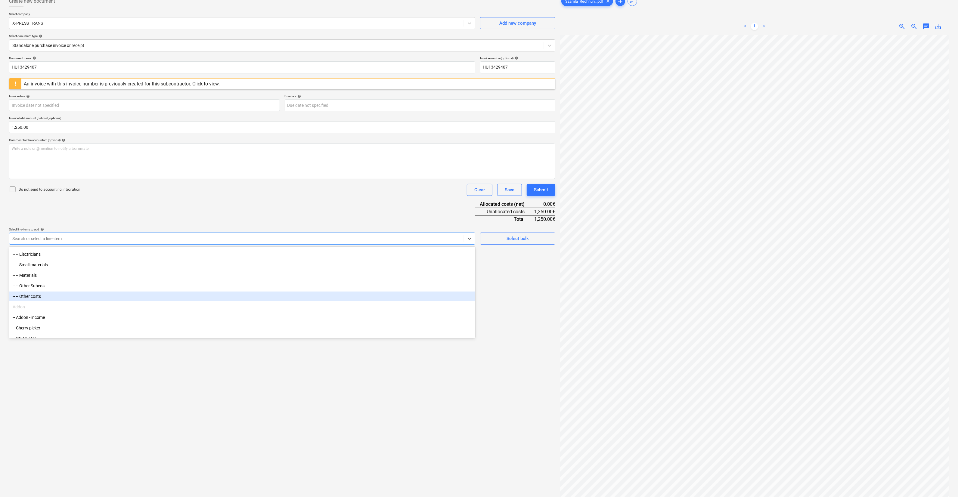
click at [37, 299] on div "-- -- Other costs" at bounding box center [242, 297] width 466 height 10
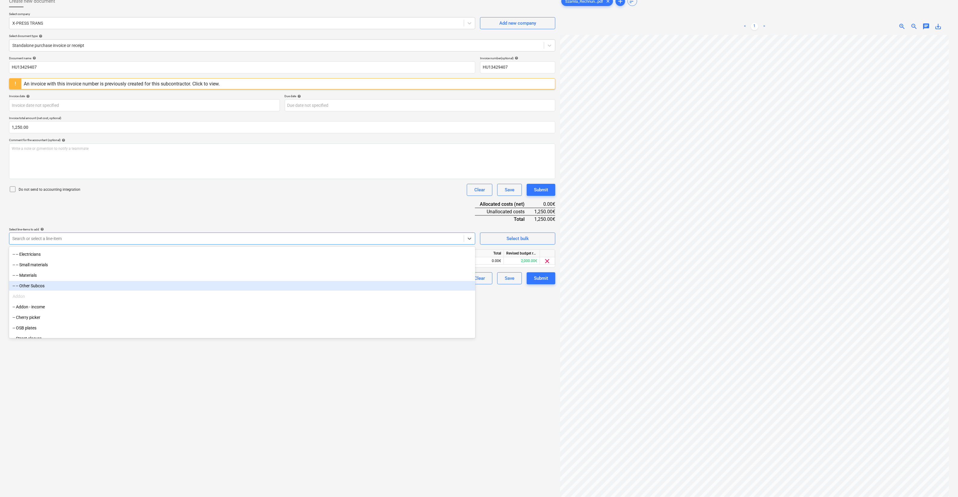
click at [42, 287] on div "-- -- Other Subcos" at bounding box center [242, 286] width 466 height 10
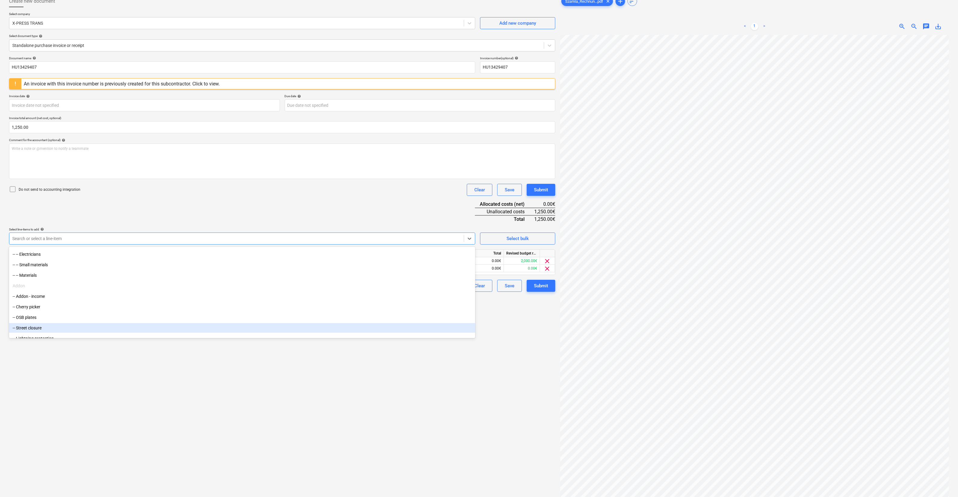
click at [105, 388] on div "Create new document Select company X-PRESS TRANS Add new company Select documen…" at bounding box center [282, 255] width 551 height 525
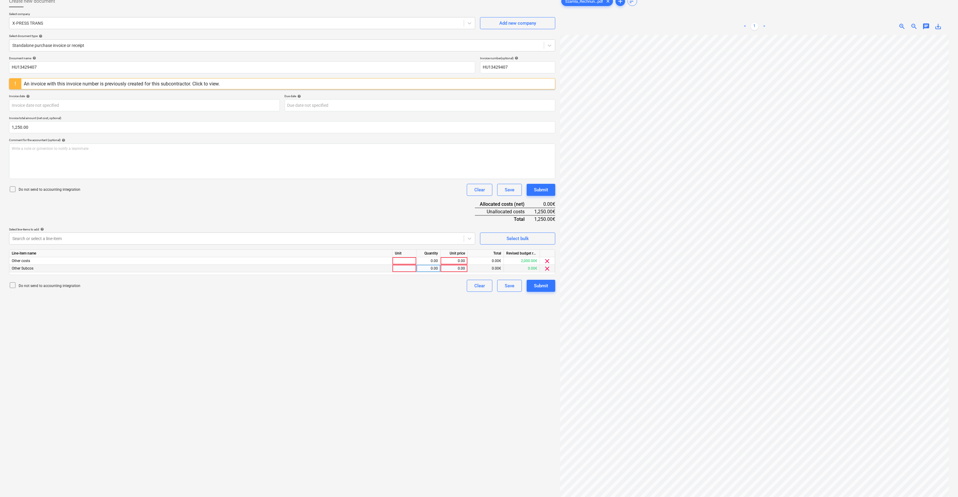
click at [546, 268] on span "clear" at bounding box center [547, 268] width 7 height 7
click at [402, 259] on div at bounding box center [405, 261] width 24 height 8
type input "Objekts"
type input "1250"
click at [413, 309] on div "Create new document Select company X-PRESS TRANS Add new company Select documen…" at bounding box center [282, 255] width 551 height 525
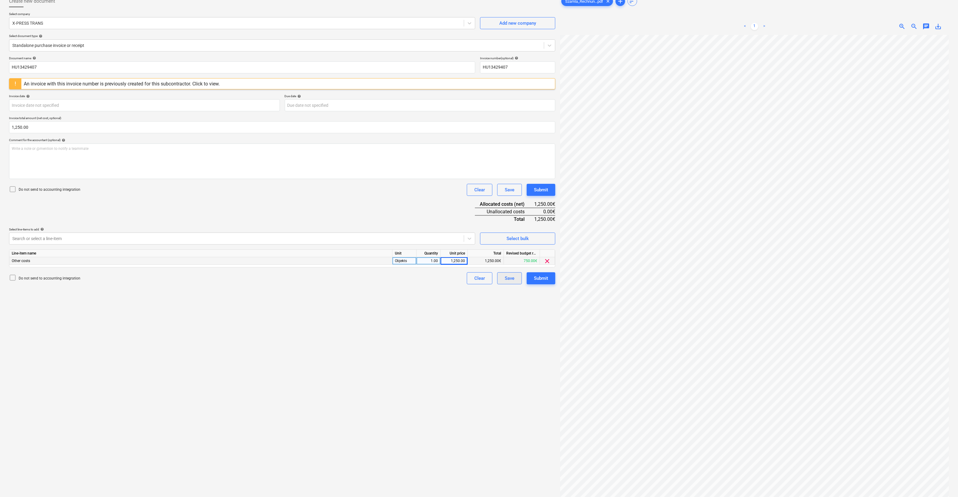
click at [509, 277] on div "Save" at bounding box center [510, 279] width 10 height 8
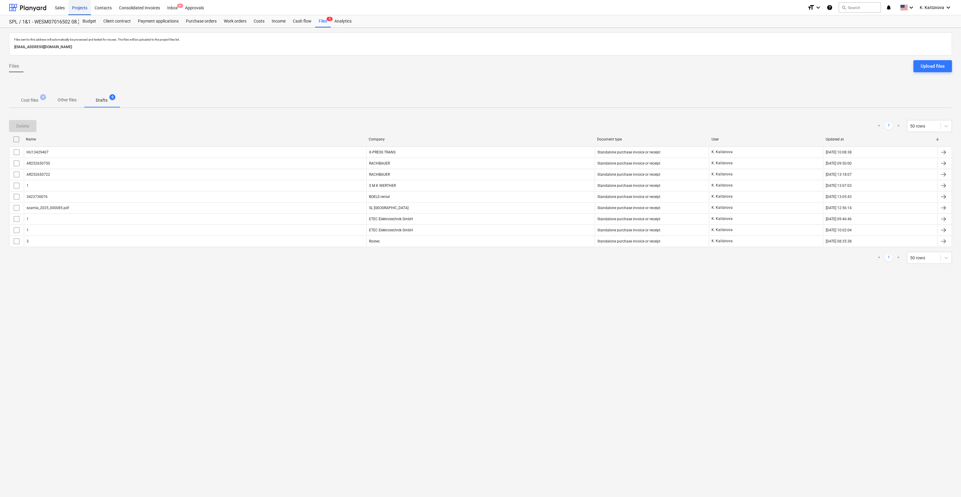
click at [86, 6] on div "Projects" at bounding box center [79, 7] width 23 height 15
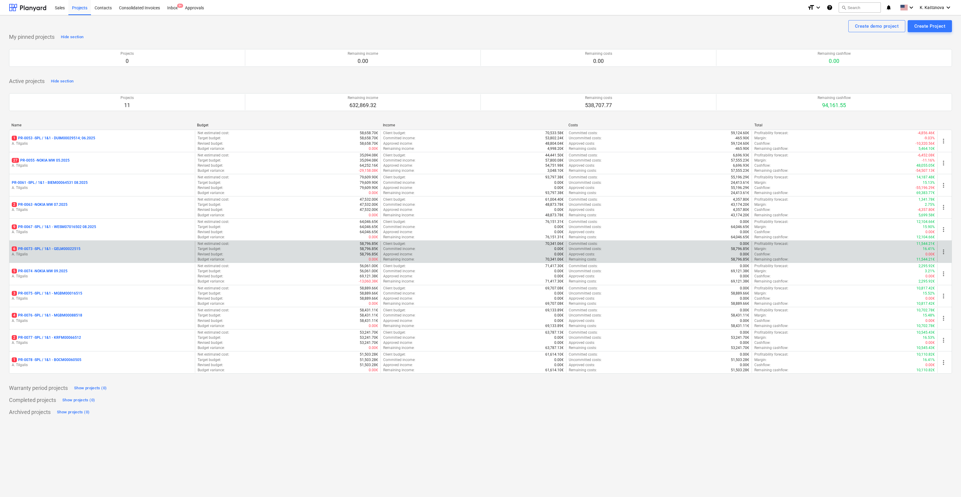
click at [83, 250] on div "6 PR-0073 - SPL / 1&1 - GELM00022515" at bounding box center [102, 249] width 181 height 5
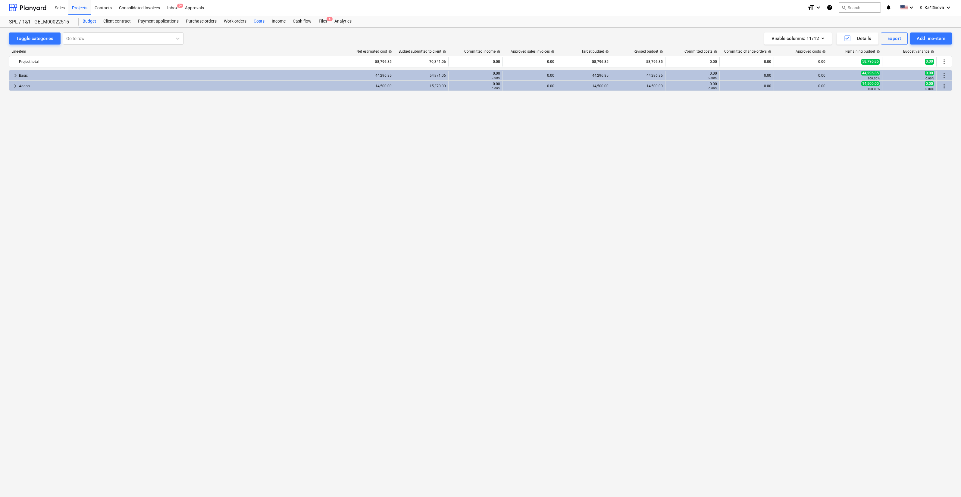
click at [256, 22] on div "Costs" at bounding box center [259, 21] width 18 height 12
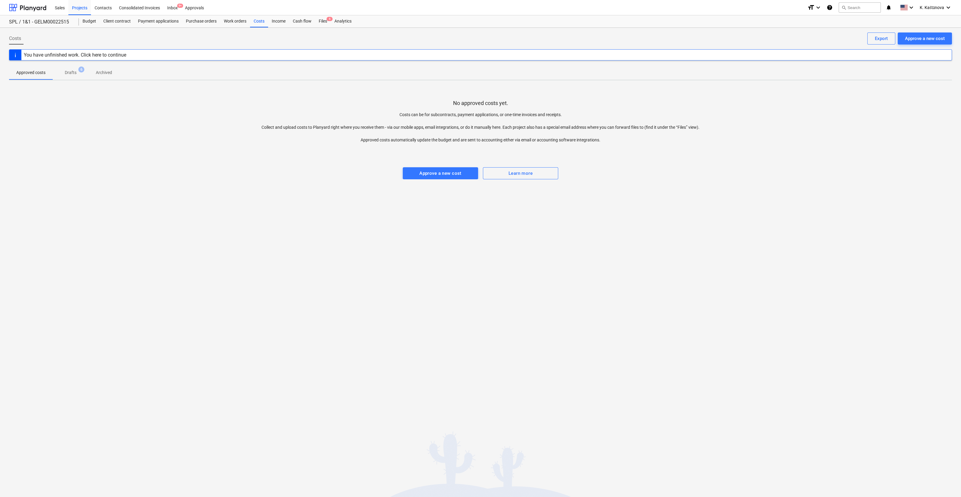
click at [436, 180] on div "Costs Approve a new cost Export You have unfinished work. Click here to continu…" at bounding box center [480, 263] width 961 height 470
click at [435, 176] on div "Approve a new cost" at bounding box center [440, 174] width 42 height 8
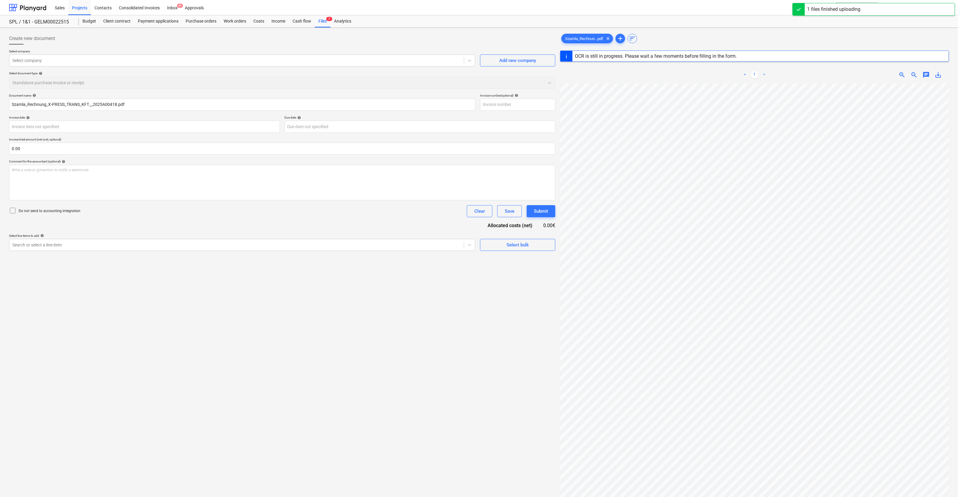
type input "HU13429407"
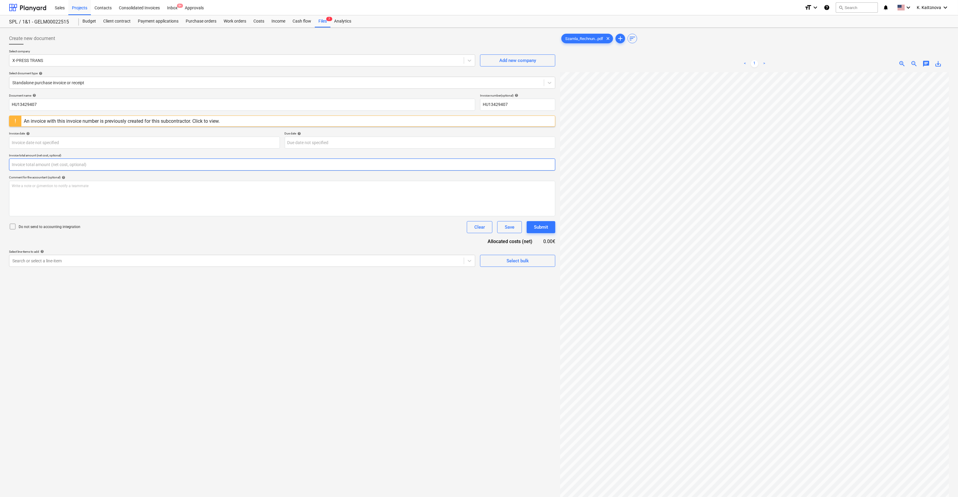
click at [35, 165] on input "text" at bounding box center [282, 165] width 547 height 12
type input "1,200.00"
click at [50, 273] on div at bounding box center [236, 276] width 449 height 6
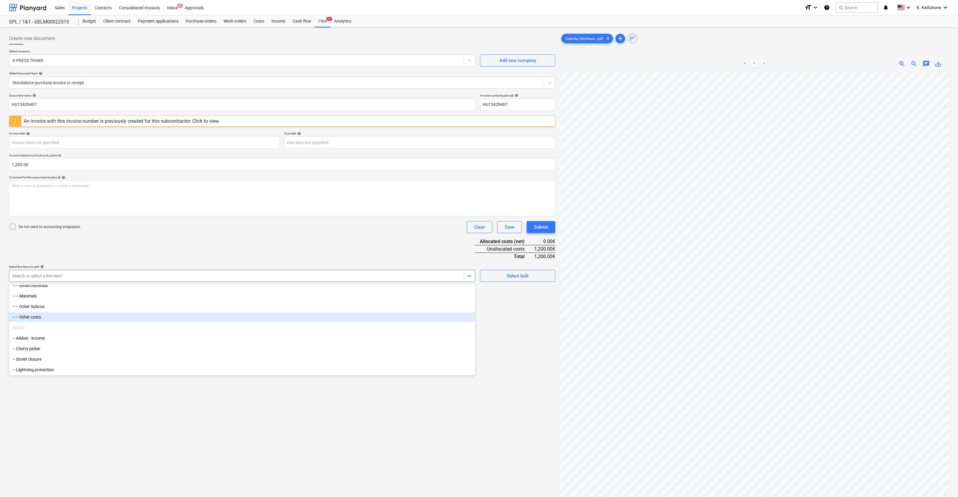
scroll to position [37, 0]
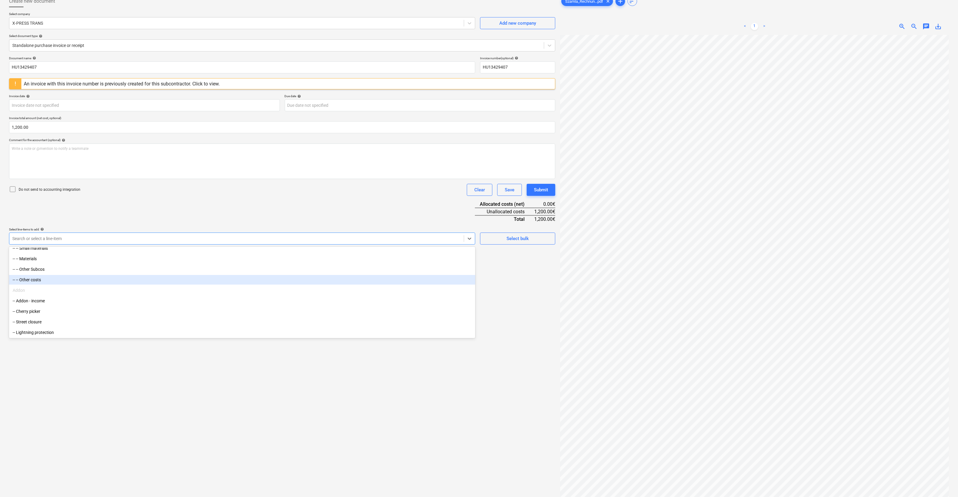
click at [40, 277] on div "-- -- Other costs" at bounding box center [242, 280] width 466 height 10
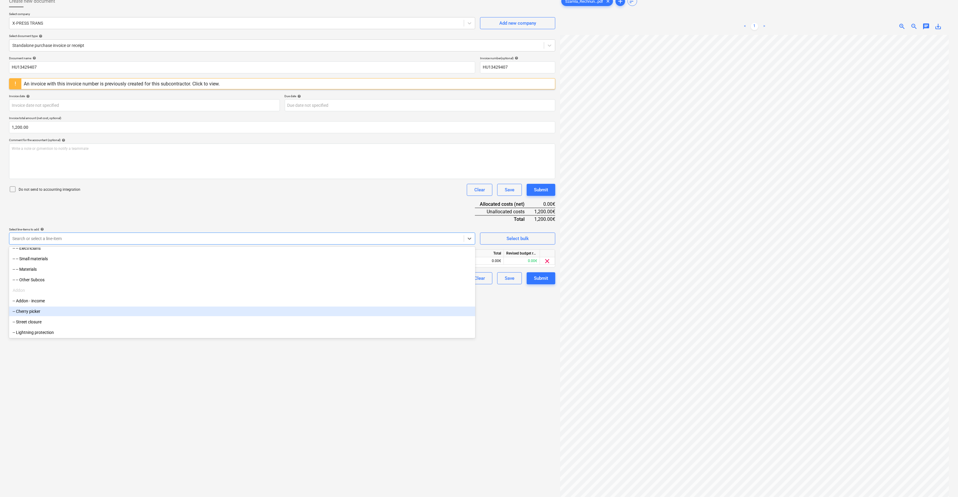
click at [449, 395] on div "Create new document Select company X-PRESS TRANS Add new company Select documen…" at bounding box center [282, 255] width 551 height 525
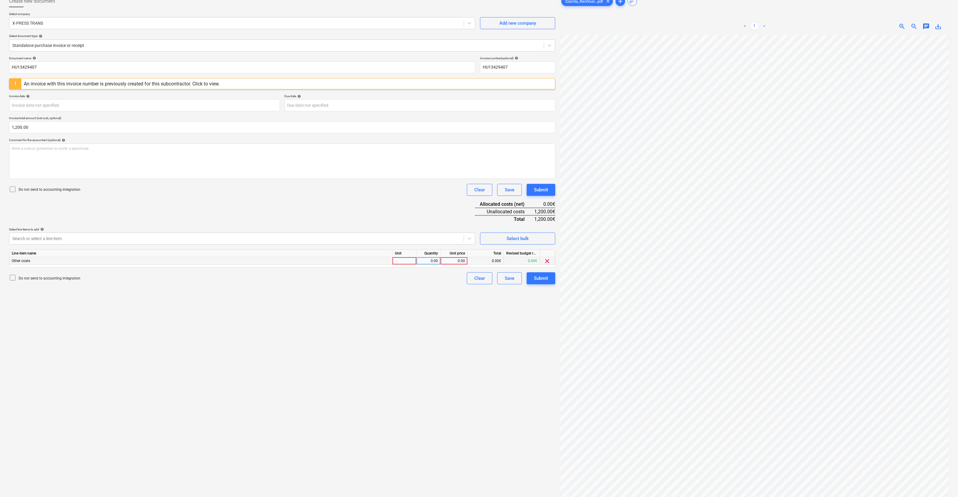
click at [404, 262] on div at bounding box center [405, 261] width 24 height 8
type input "Objekts"
type input "1200"
click at [400, 289] on div "Create new document Select company X-PRESS TRANS Add new company Select documen…" at bounding box center [282, 255] width 551 height 525
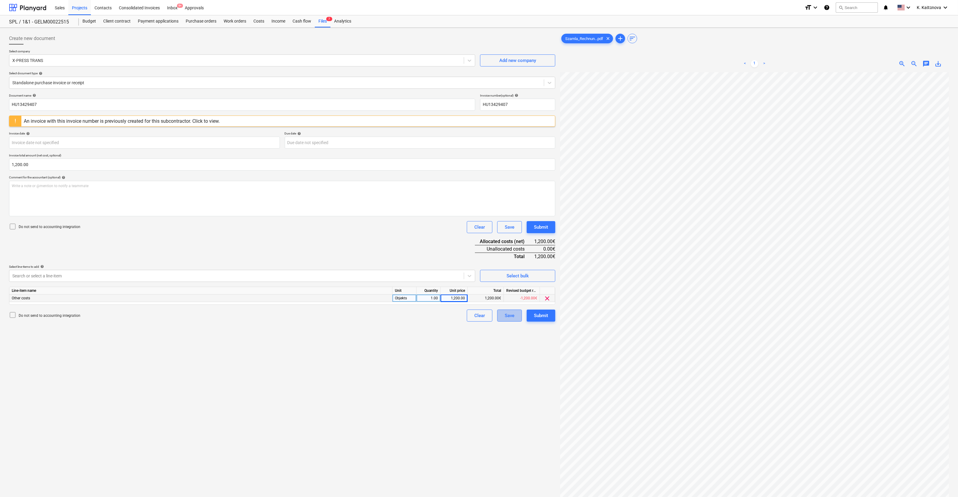
click at [512, 314] on div "Save" at bounding box center [510, 316] width 10 height 8
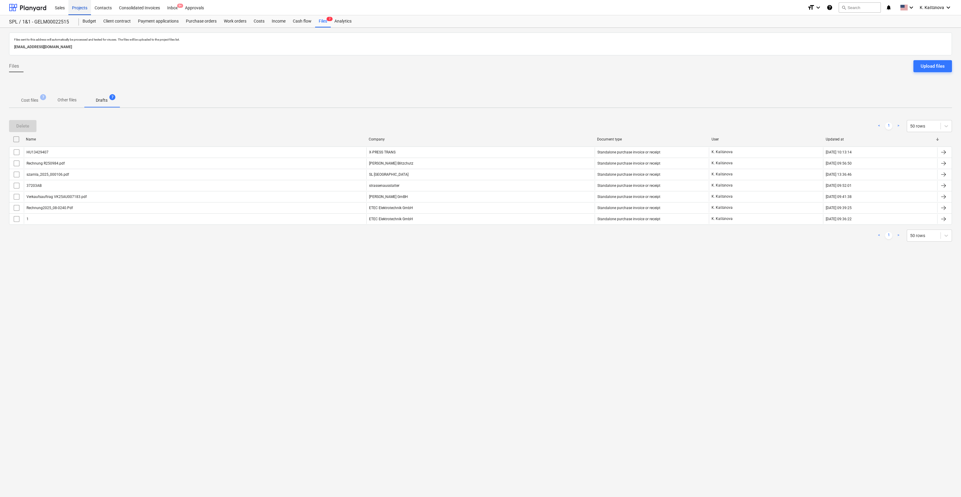
click at [84, 7] on div "Projects" at bounding box center [79, 7] width 23 height 15
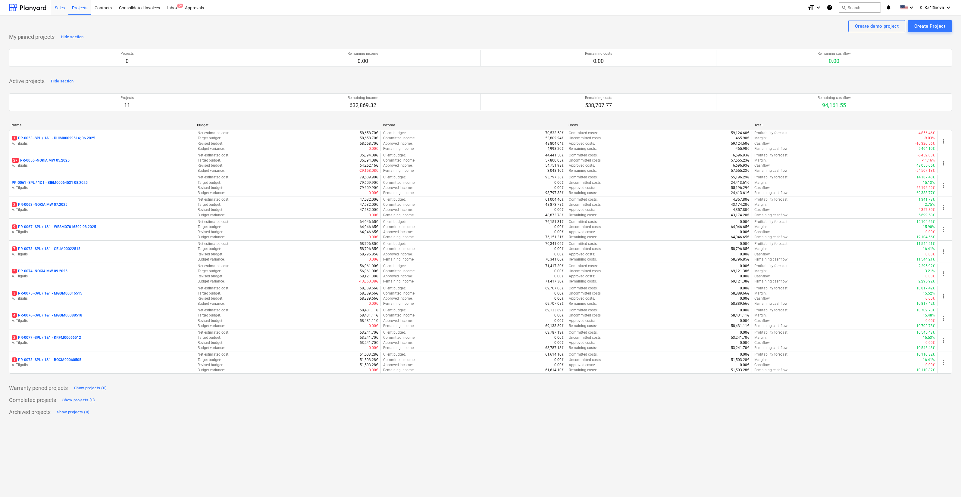
click at [68, 12] on div "Sales" at bounding box center [59, 7] width 17 height 15
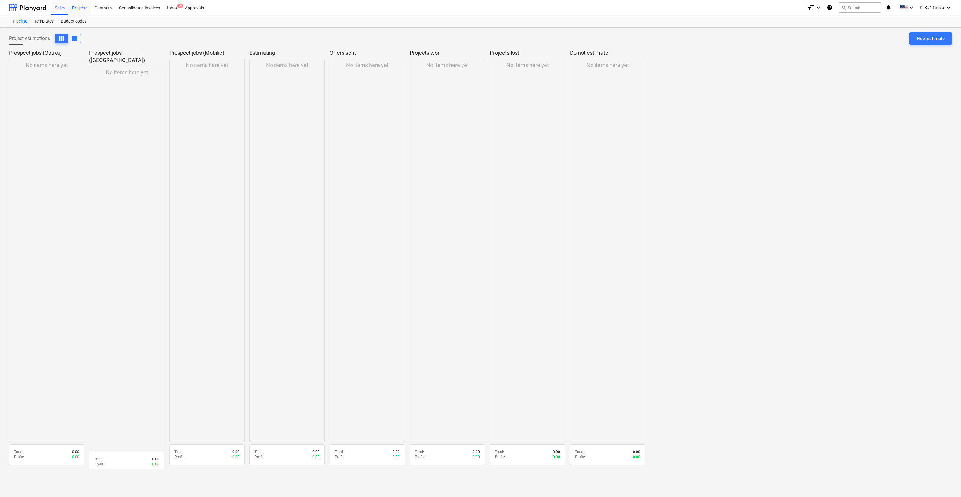
click at [85, 8] on div "Projects" at bounding box center [79, 7] width 23 height 15
click at [174, 8] on div "Inbox 9+" at bounding box center [173, 7] width 18 height 15
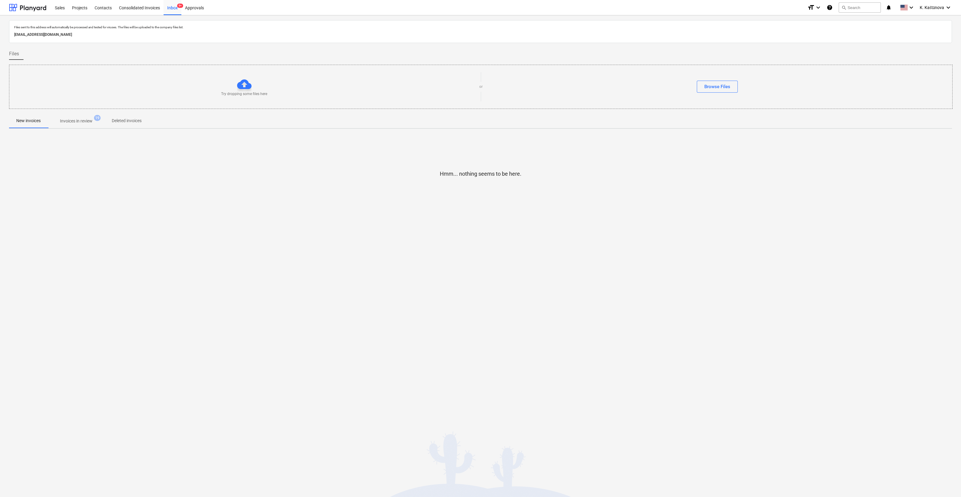
click at [74, 123] on p "Invoices in review" at bounding box center [76, 121] width 33 height 6
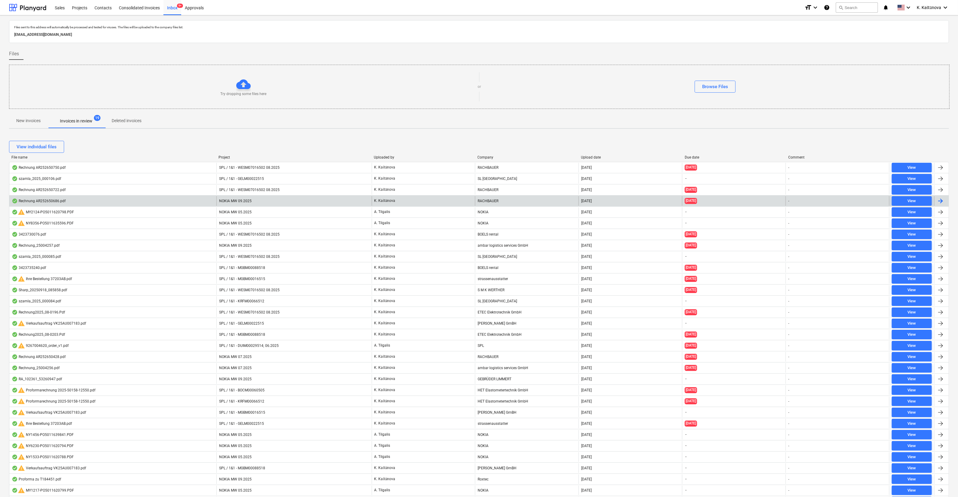
click at [139, 197] on div "Rechnung AR252650686.pdf" at bounding box center [112, 201] width 207 height 10
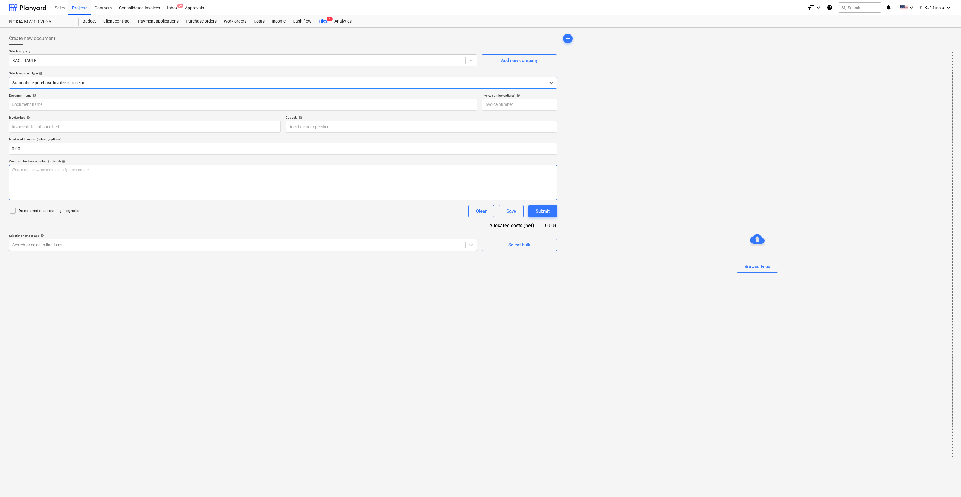
type input "AR252650686"
type input "08 Sep 2025"
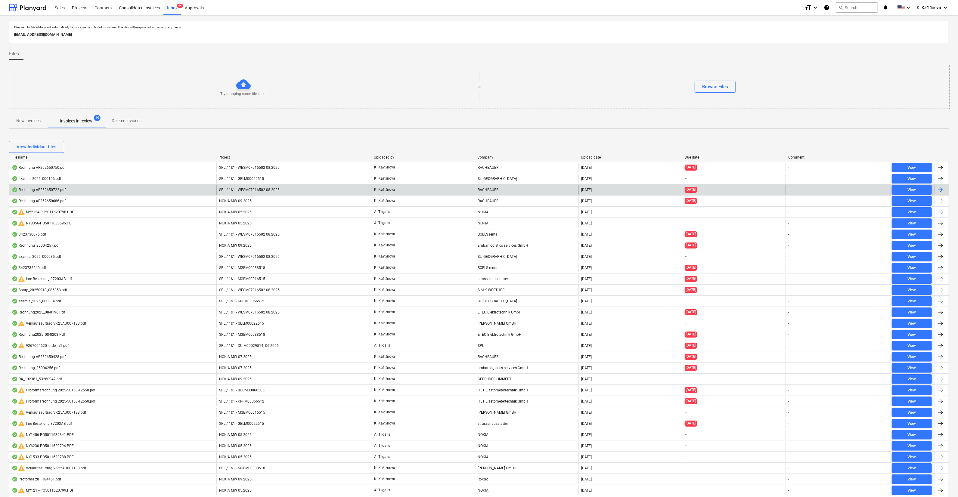
click at [166, 185] on div "Rechnung AR252650722.pdf" at bounding box center [112, 190] width 207 height 10
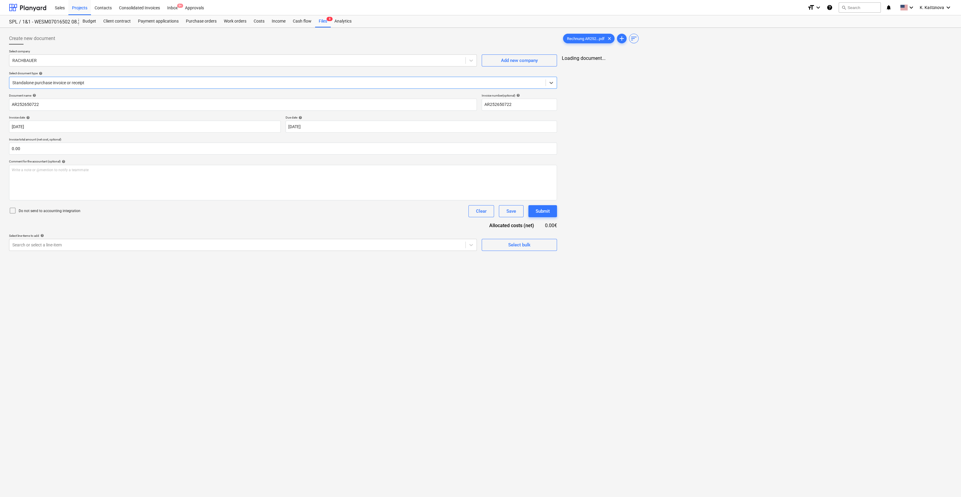
type input "AR252650722"
type input "22 Sep 2025"
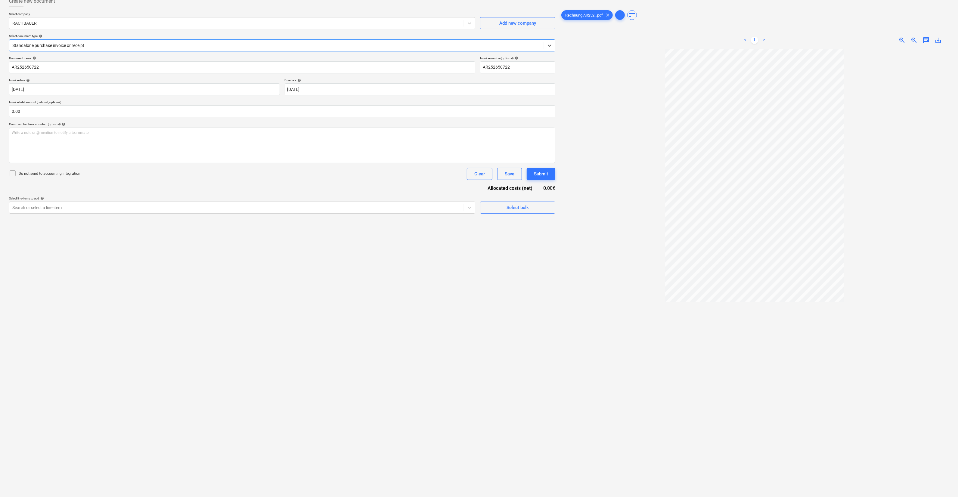
drag, startPoint x: 94, startPoint y: 250, endPoint x: 97, endPoint y: 252, distance: 3.4
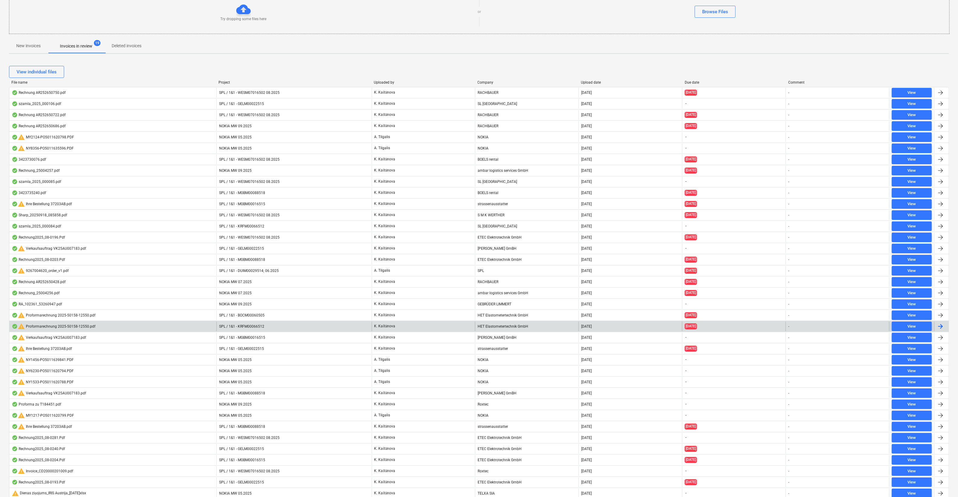
scroll to position [188, 0]
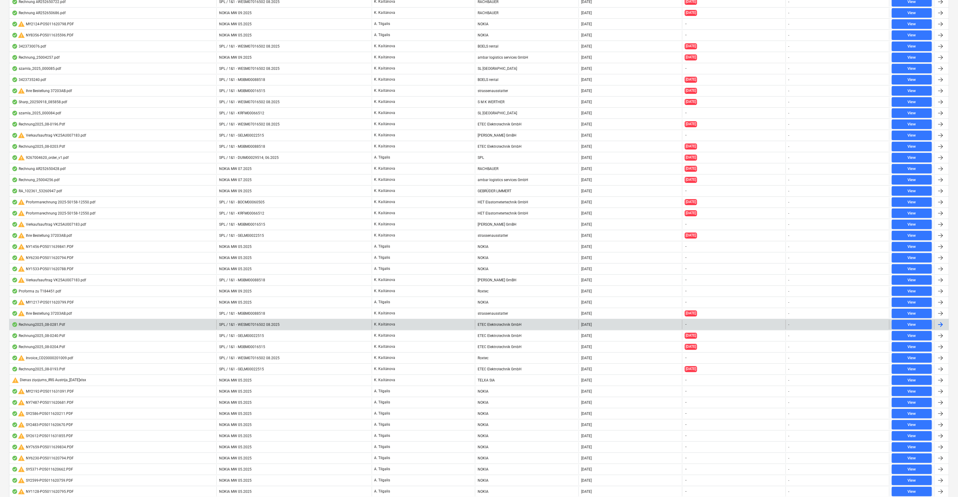
click at [168, 323] on div "Rechnung2025_08-0281.Pdf" at bounding box center [112, 325] width 207 height 10
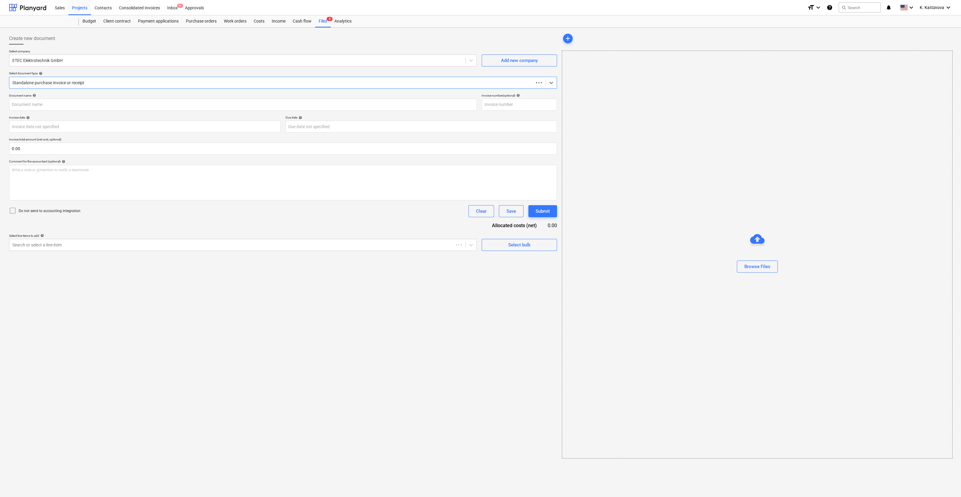
type input "1"
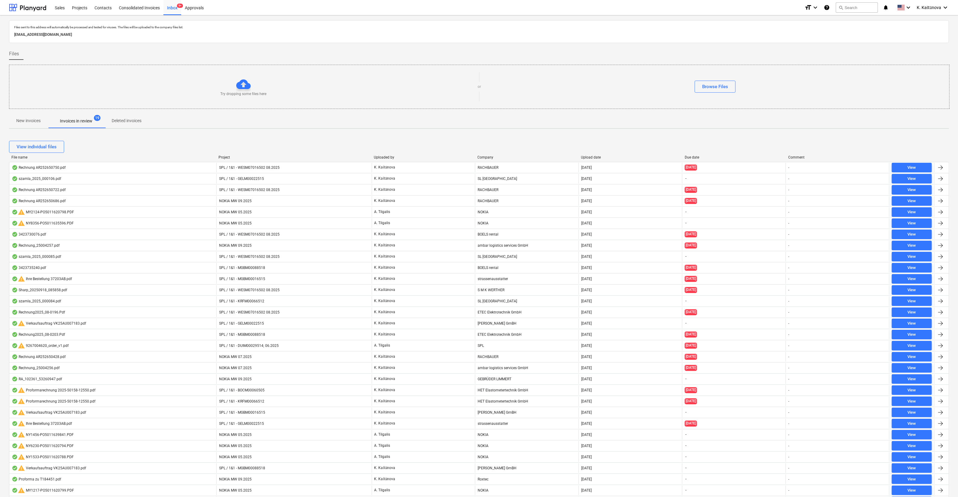
click at [45, 124] on span "New invoices" at bounding box center [28, 121] width 39 height 10
